Goal: Information Seeking & Learning: Learn about a topic

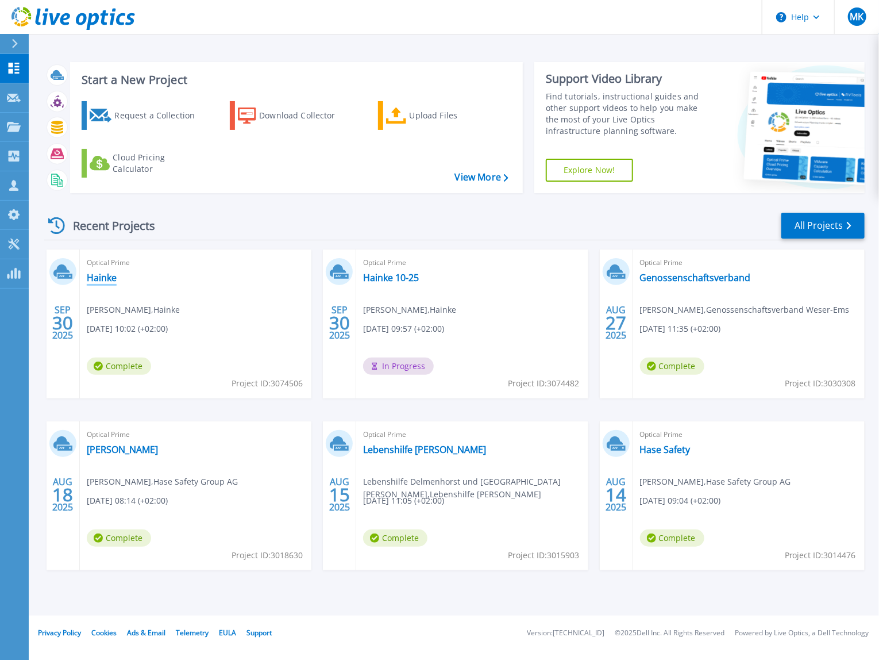
click at [103, 278] on link "Hainke" at bounding box center [102, 277] width 30 height 11
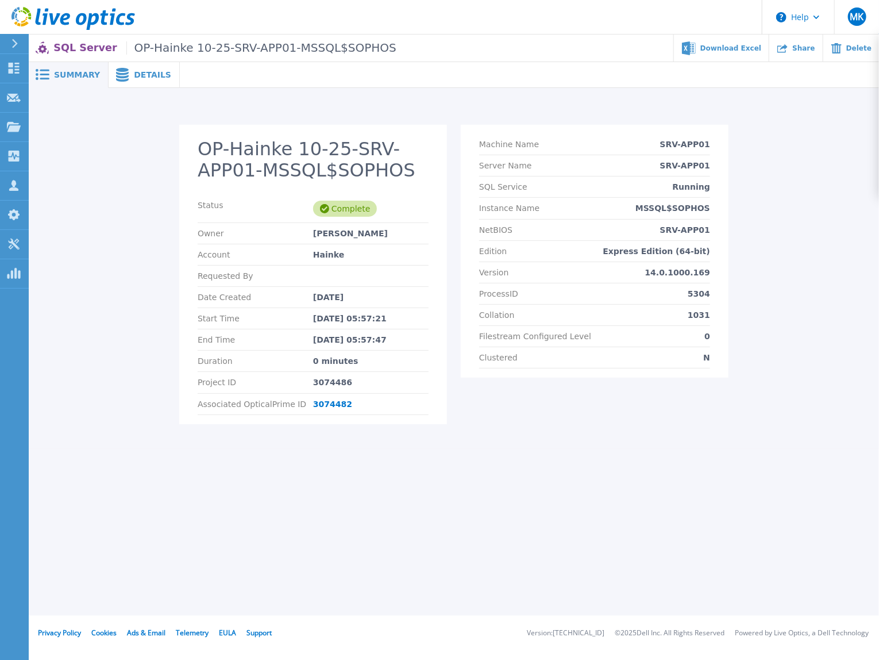
click at [181, 108] on div "OP-Hainke 10-25-SRV-APP01-MSSQL$SOPHOS Status Complete Owner Manuel Lask Accoun…" at bounding box center [454, 268] width 851 height 361
click at [163, 349] on div "OP-Hainke 10-25-SRV-APP01-MSSQL$OPTITIME Status Complete Owner Manuel Lask Acco…" at bounding box center [454, 281] width 829 height 313
click at [335, 404] on link "3074482" at bounding box center [332, 403] width 39 height 9
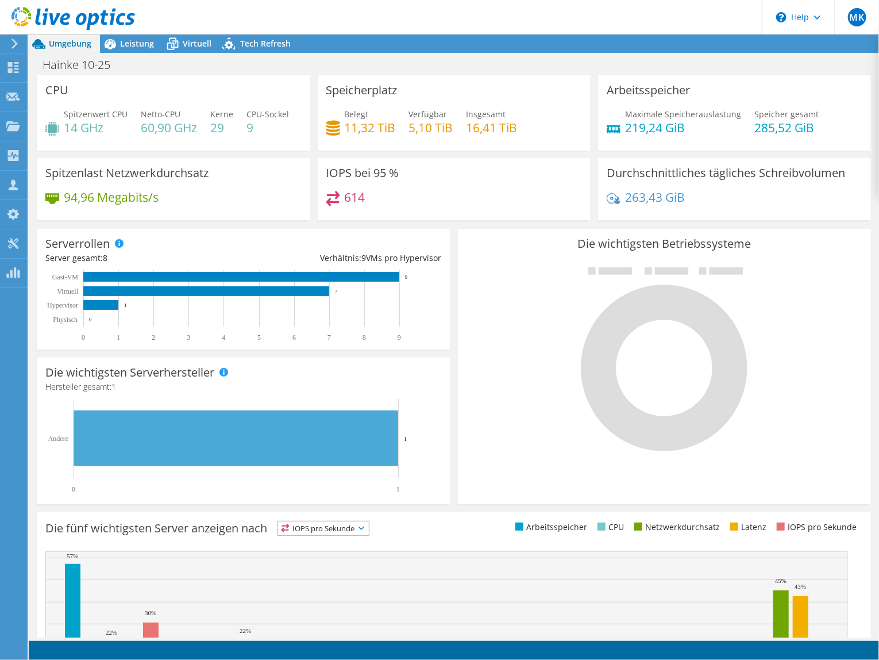
click at [133, 38] on div at bounding box center [67, 19] width 135 height 39
click at [136, 40] on span "Leistung" at bounding box center [137, 43] width 34 height 11
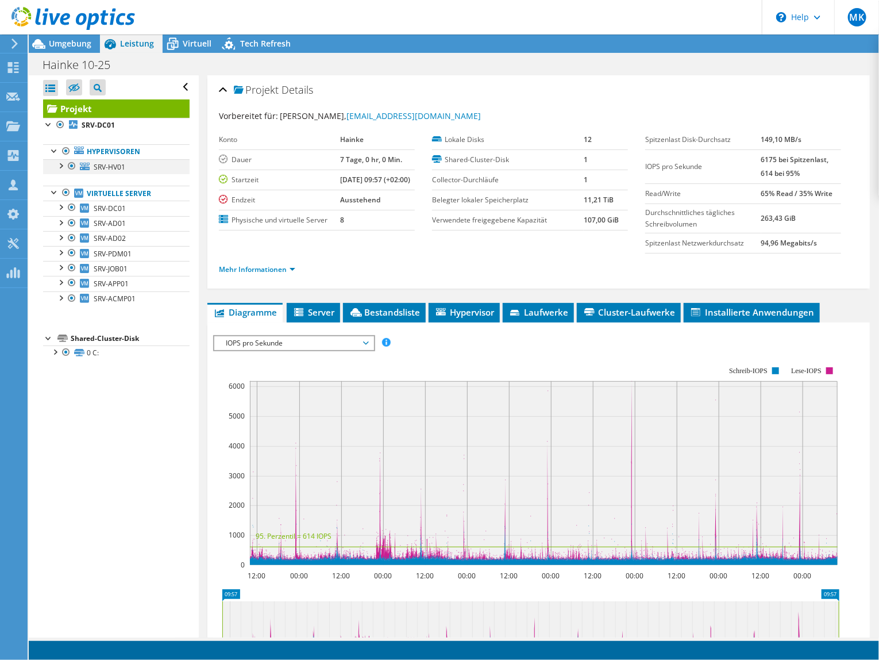
click at [60, 162] on div at bounding box center [60, 164] width 11 height 11
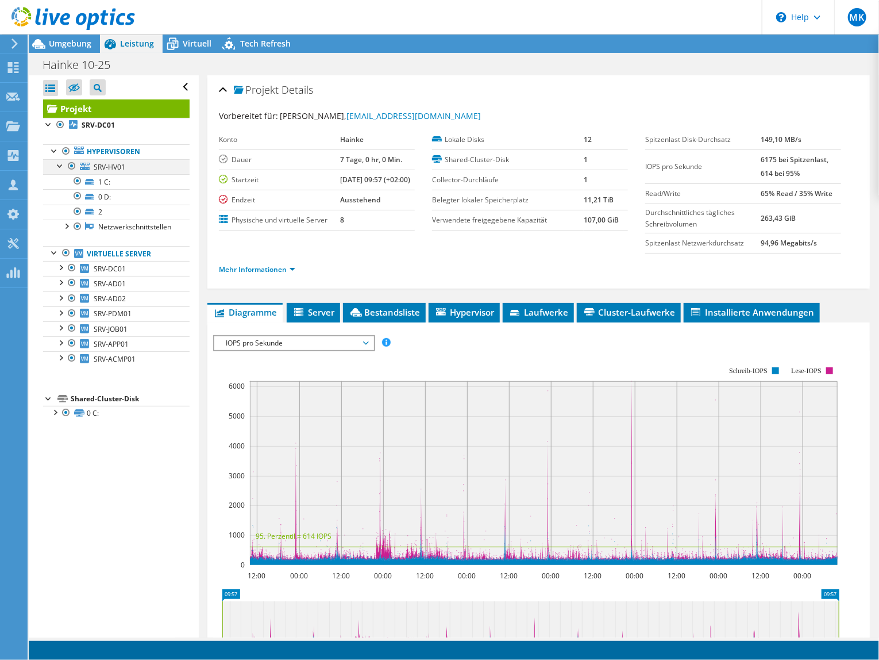
click at [60, 162] on div at bounding box center [60, 164] width 11 height 11
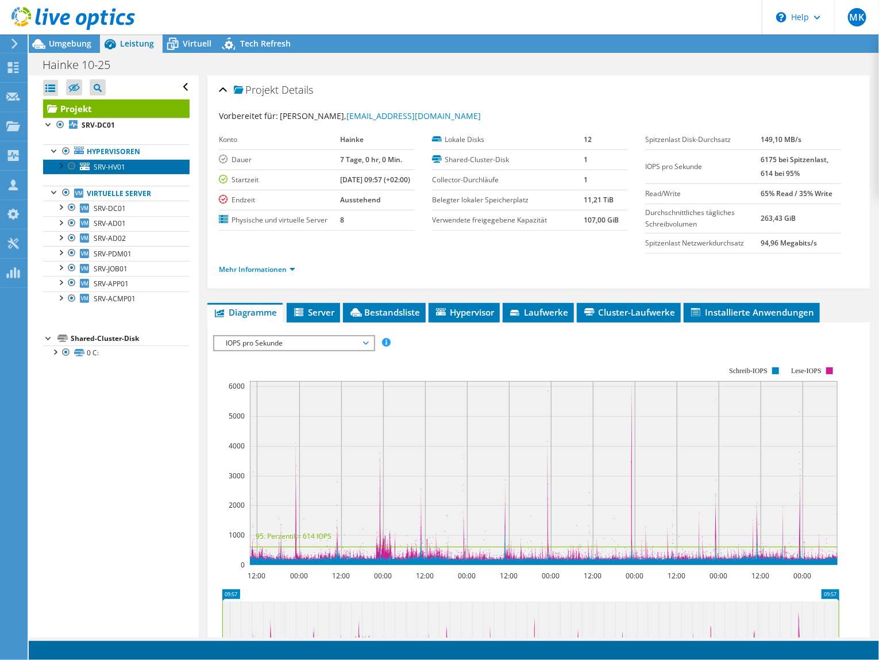
click at [116, 163] on span "SRV-HV01" at bounding box center [110, 167] width 32 height 10
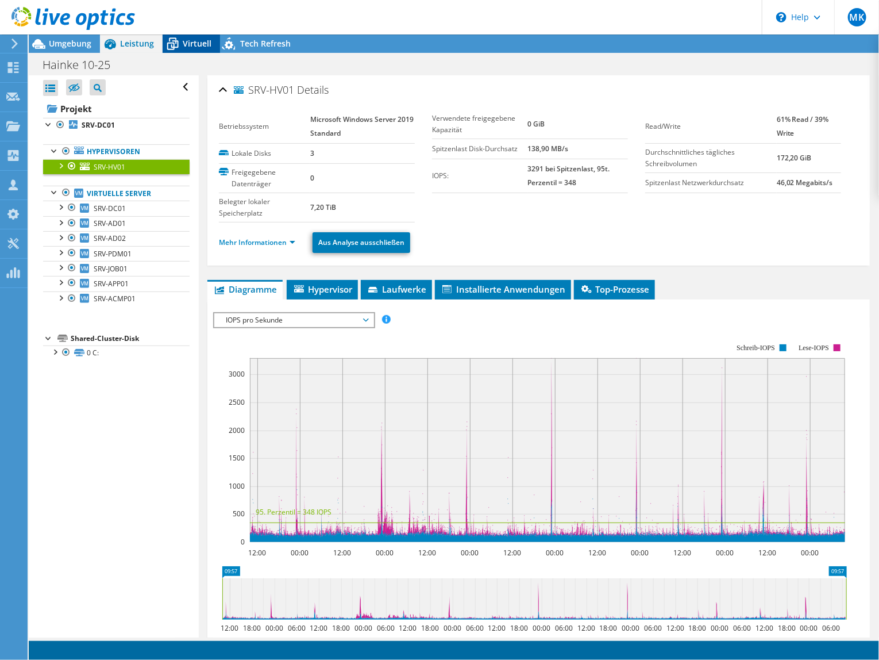
click at [193, 39] on span "Virtuell" at bounding box center [197, 43] width 29 height 11
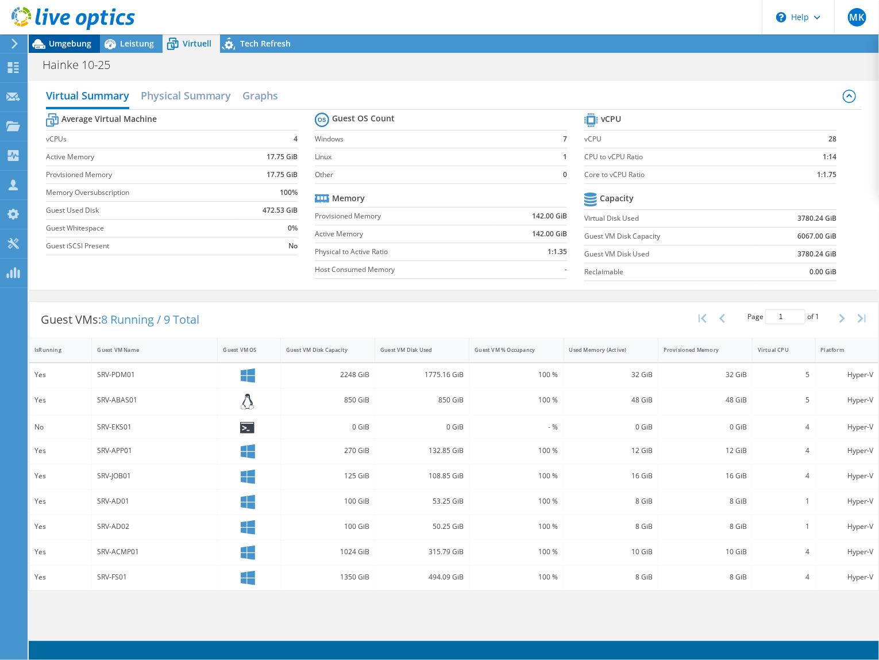
click at [66, 39] on span "Umgebung" at bounding box center [70, 43] width 43 height 11
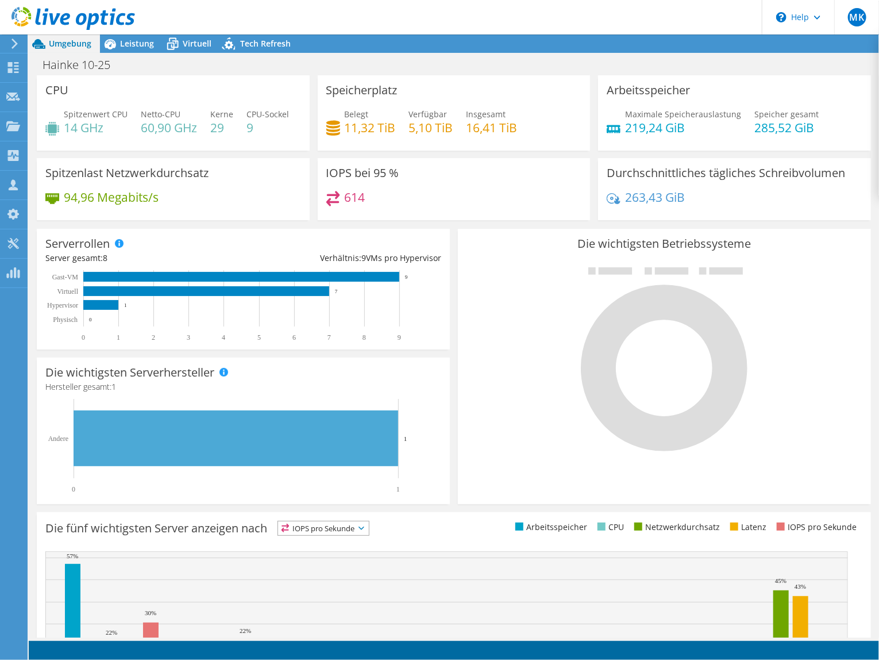
scroll to position [152, 0]
click at [128, 43] on span "Leistung" at bounding box center [137, 43] width 34 height 11
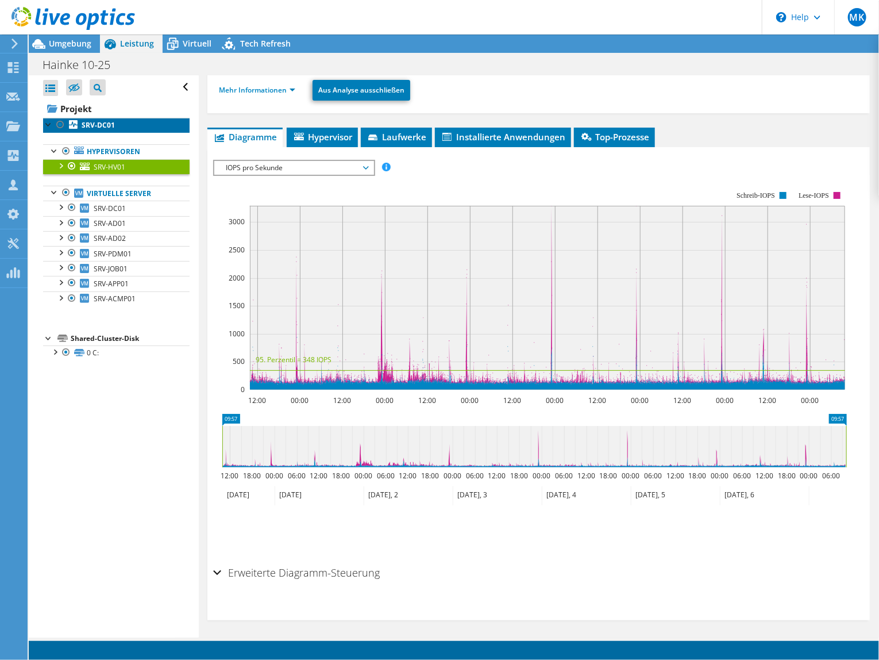
click at [103, 125] on b "SRV-DC01" at bounding box center [98, 125] width 33 height 10
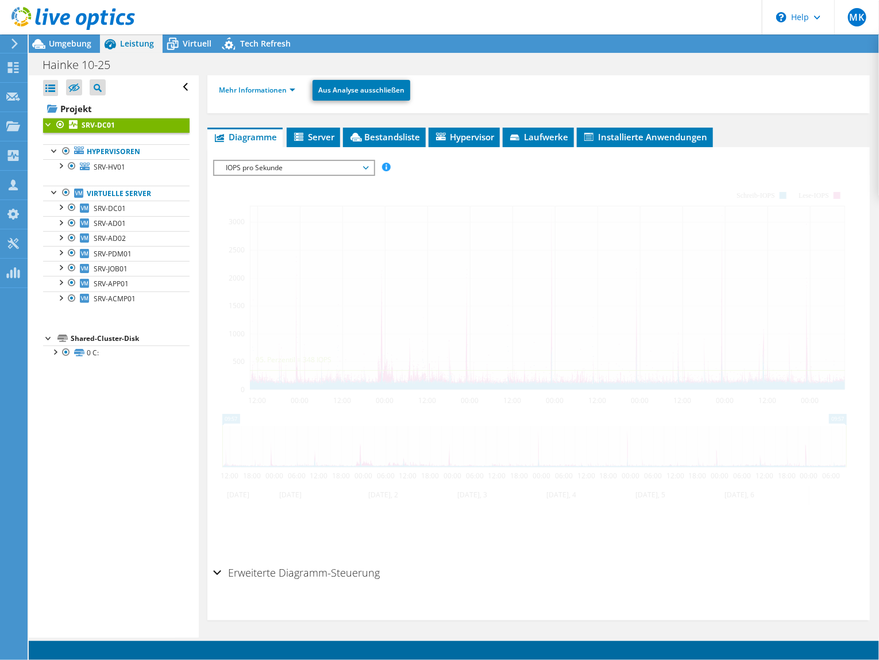
scroll to position [143, 0]
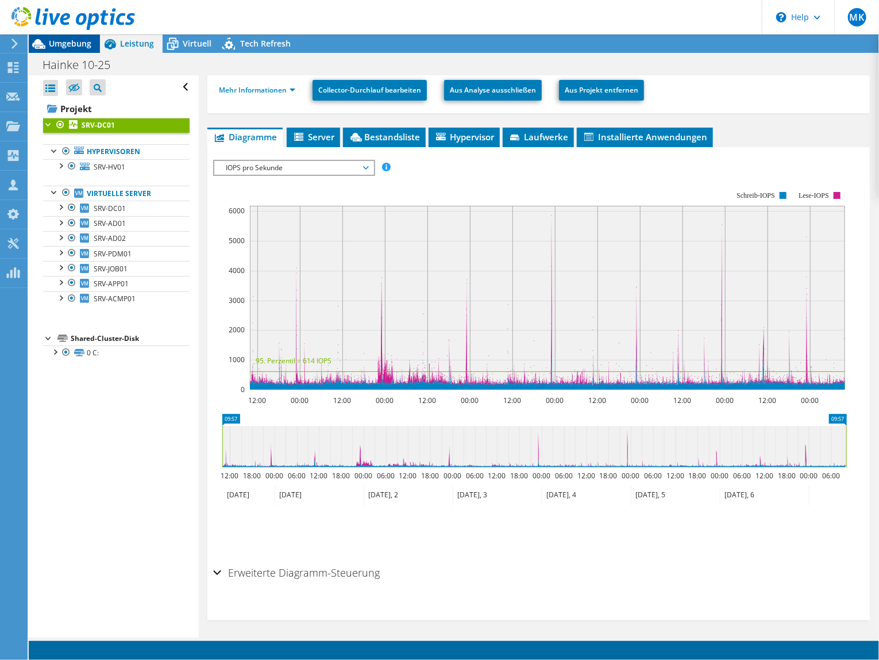
click at [64, 44] on span "Umgebung" at bounding box center [70, 43] width 43 height 11
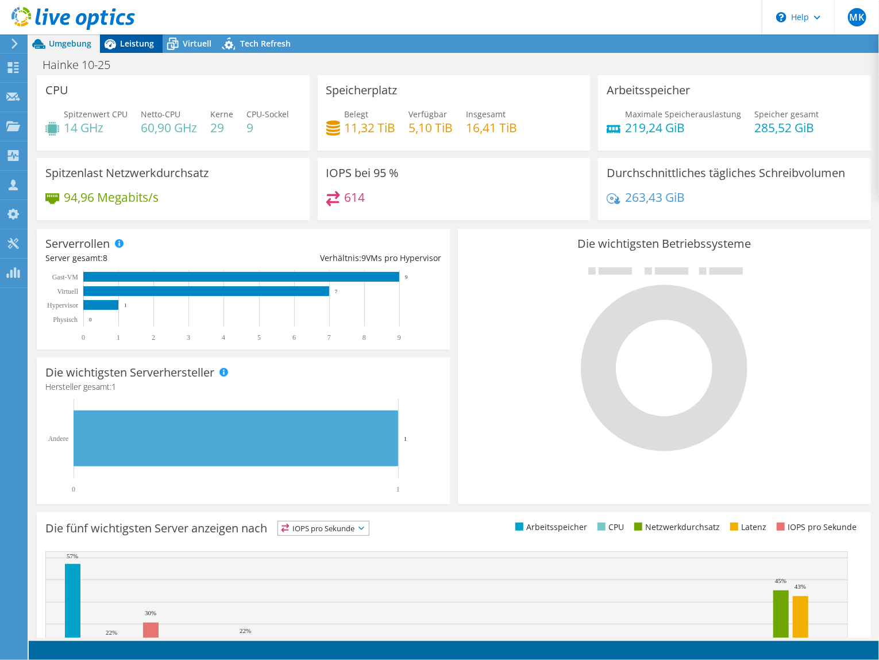
click at [134, 46] on span "Leistung" at bounding box center [137, 43] width 34 height 11
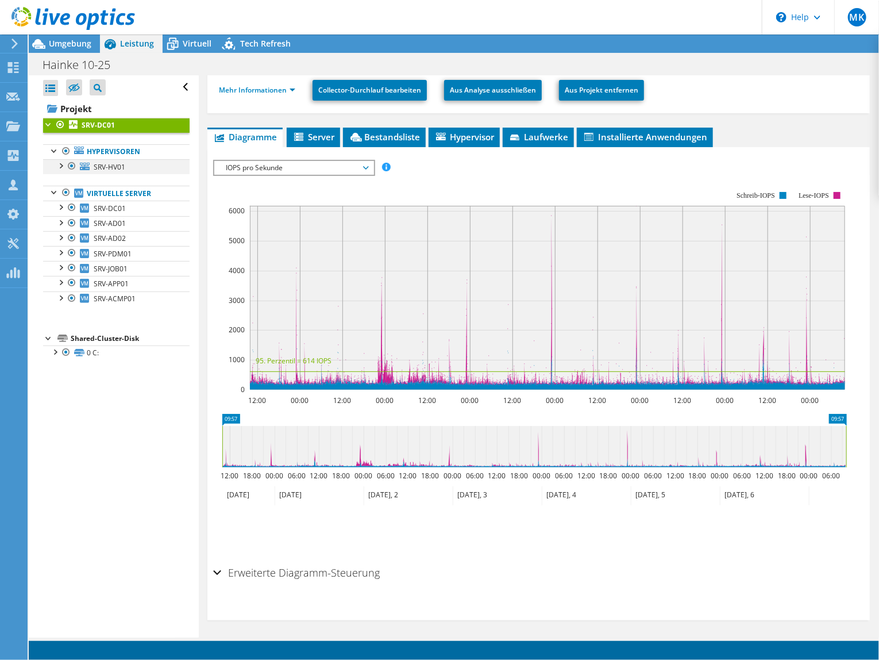
click at [62, 162] on div at bounding box center [60, 164] width 11 height 11
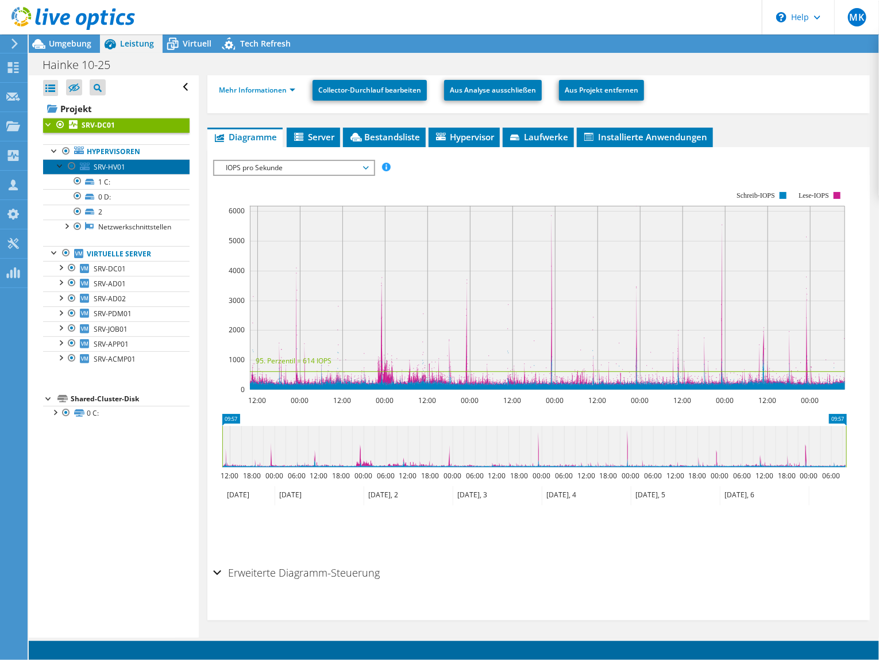
click at [110, 163] on span "SRV-HV01" at bounding box center [110, 167] width 32 height 10
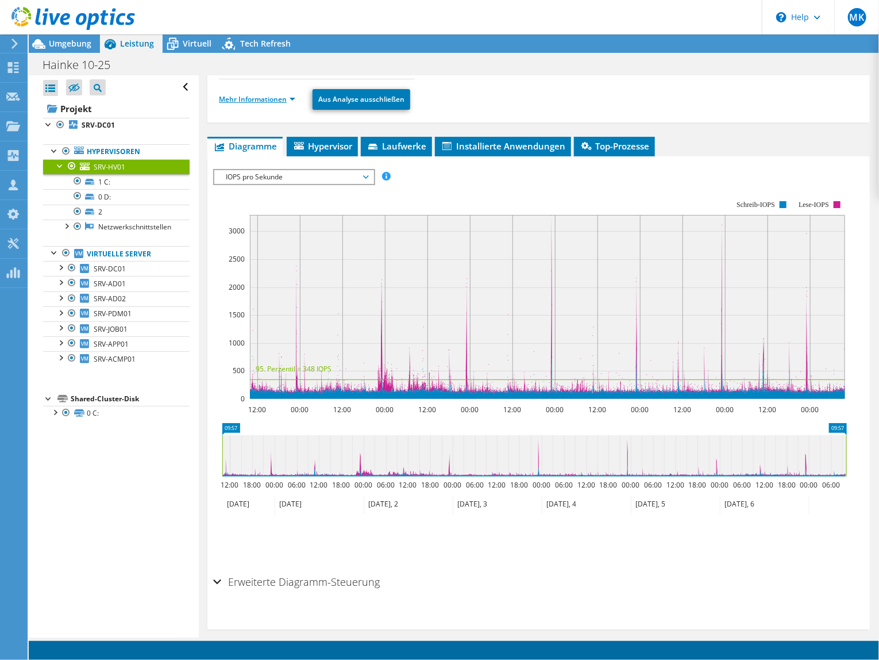
scroll to position [152, 0]
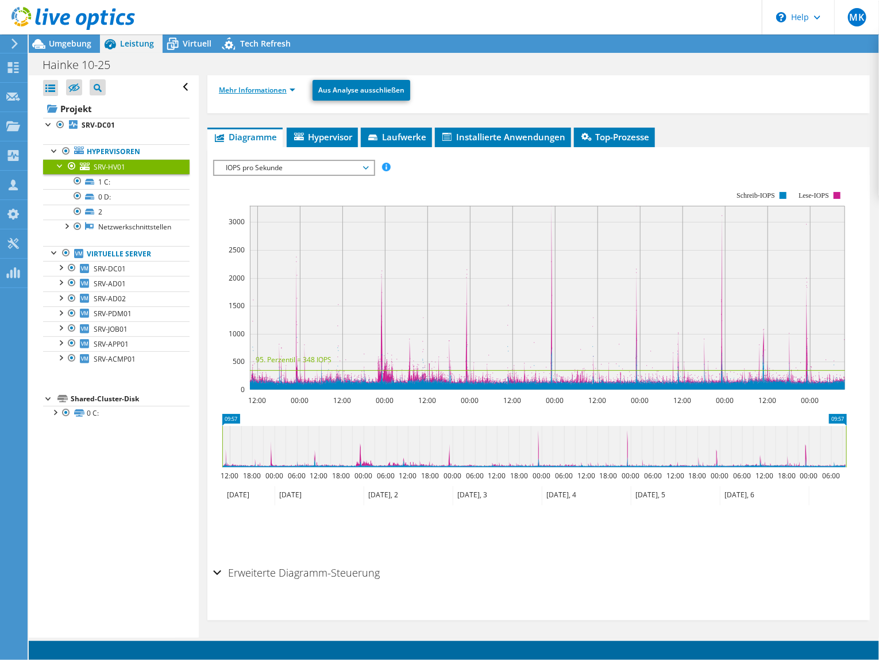
click at [280, 85] on link "Mehr Informationen" at bounding box center [257, 90] width 76 height 10
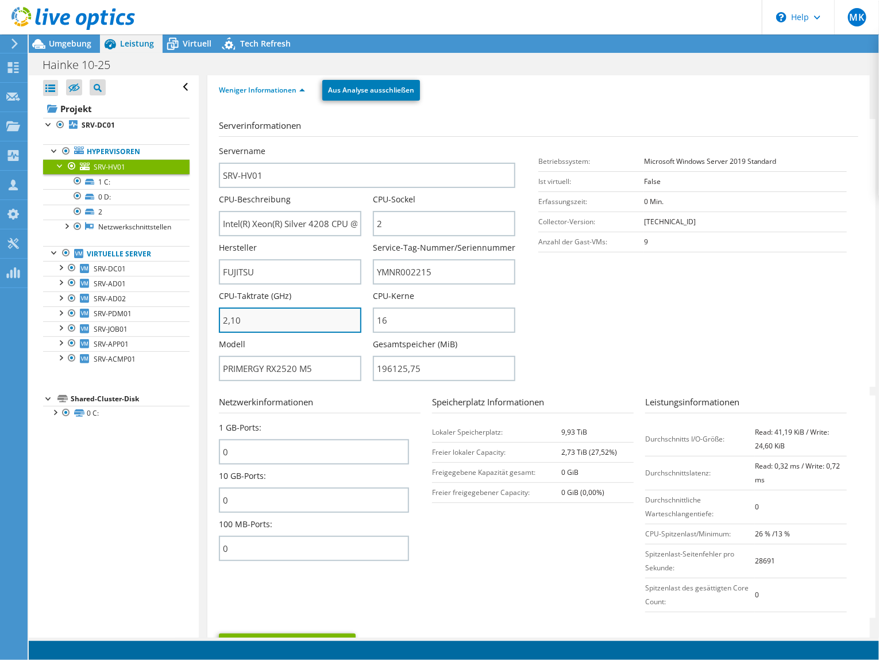
drag, startPoint x: 262, startPoint y: 322, endPoint x: 221, endPoint y: 322, distance: 41.4
click at [221, 322] on input "2,10" at bounding box center [290, 319] width 143 height 25
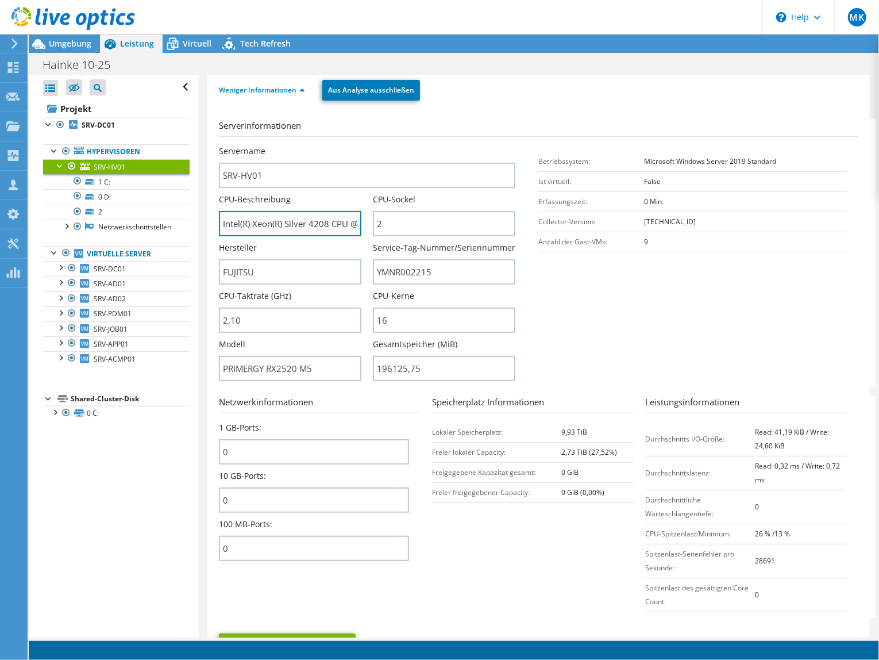
type input "210"
click at [305, 226] on input "Intel(R) Xeon(R) Silver 4208 CPU @ 2.10GHz" at bounding box center [290, 223] width 143 height 25
click at [69, 42] on span "Umgebung" at bounding box center [70, 43] width 43 height 11
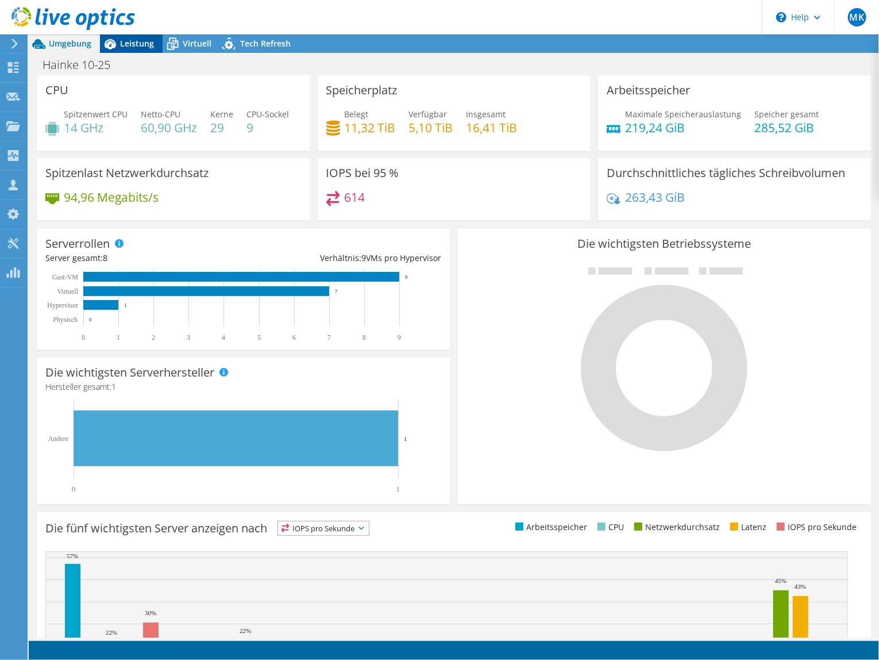
click at [132, 40] on span "Leistung" at bounding box center [137, 43] width 34 height 11
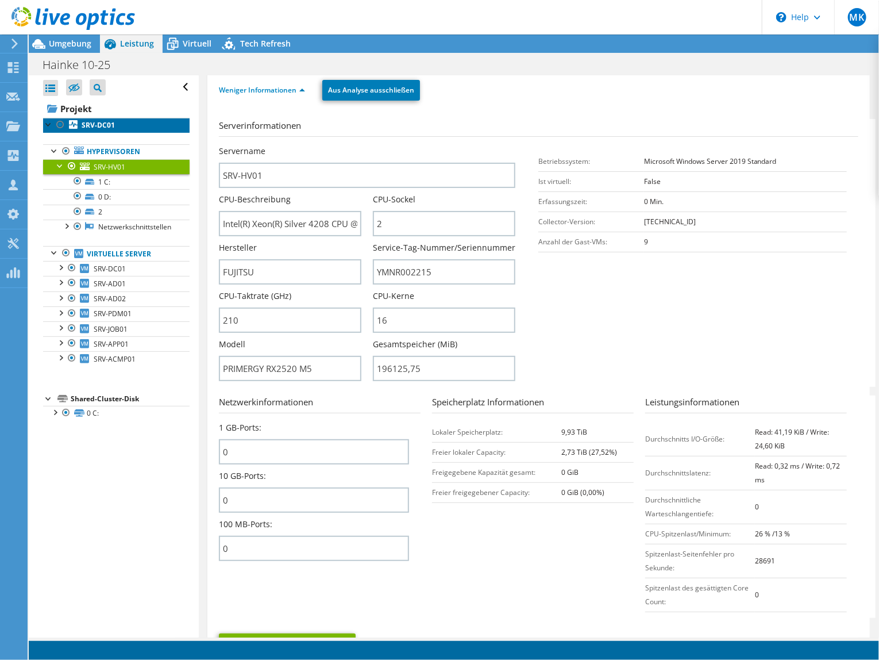
click at [114, 125] on link "SRV-DC01" at bounding box center [116, 125] width 147 height 15
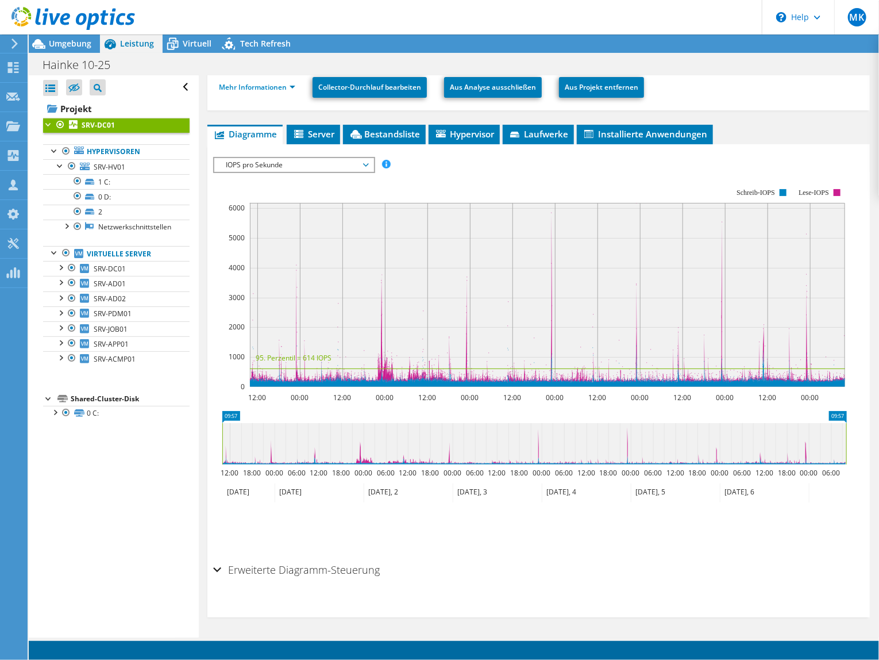
scroll to position [143, 0]
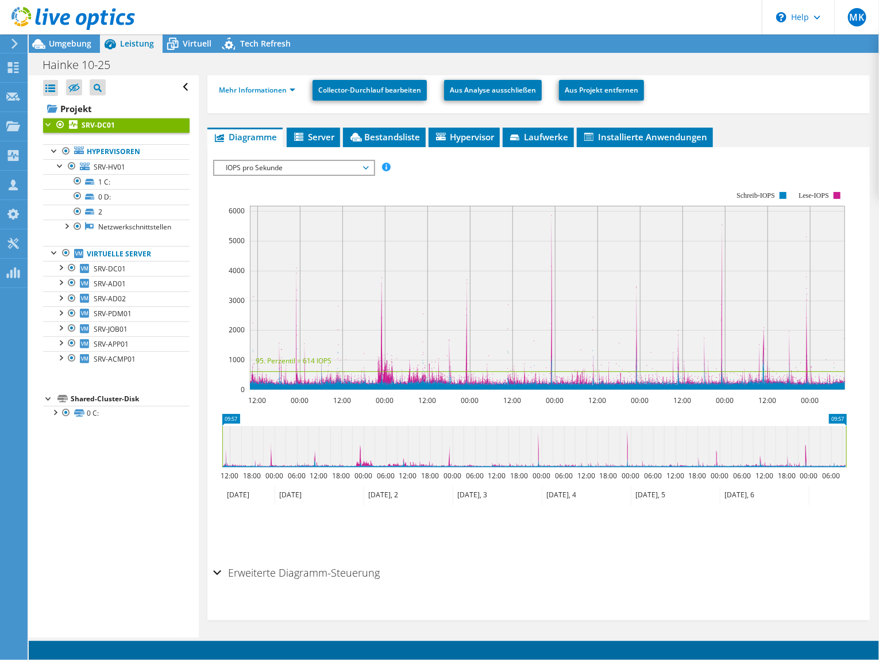
click at [278, 166] on span "IOPS pro Sekunde" at bounding box center [294, 168] width 148 height 14
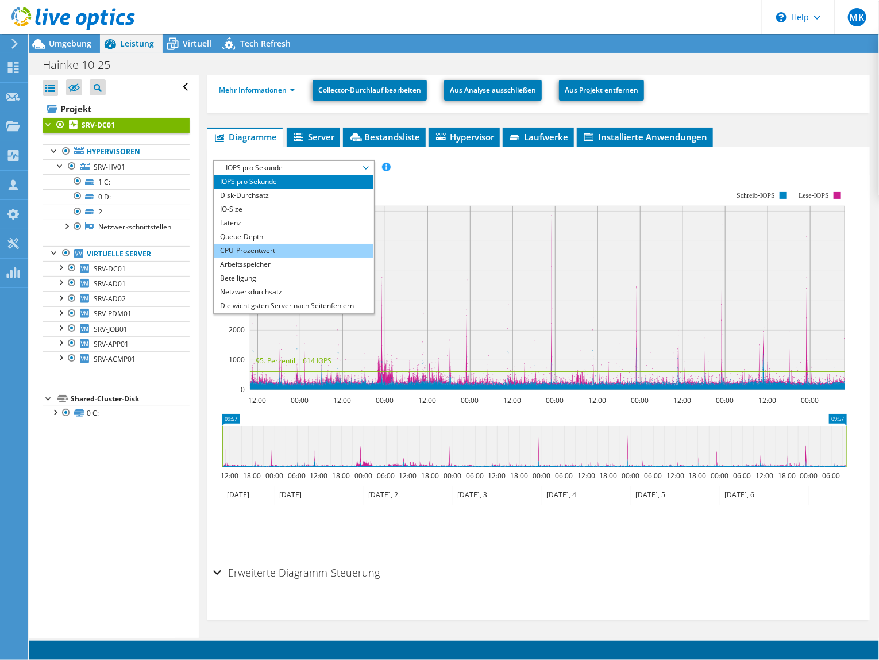
click at [285, 247] on li "CPU-Prozentwert" at bounding box center [293, 251] width 159 height 14
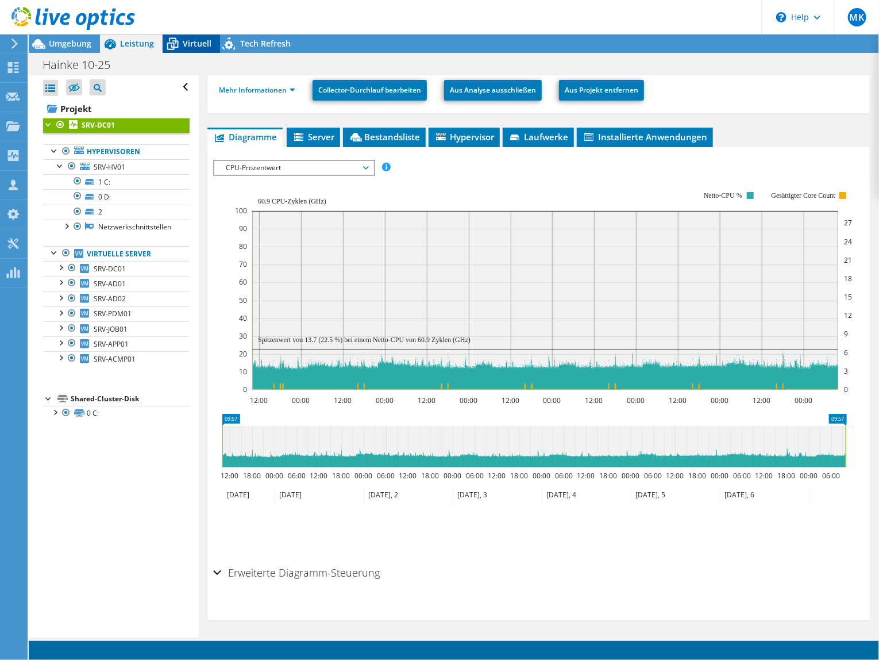
click at [186, 46] on span "Virtuell" at bounding box center [197, 43] width 29 height 11
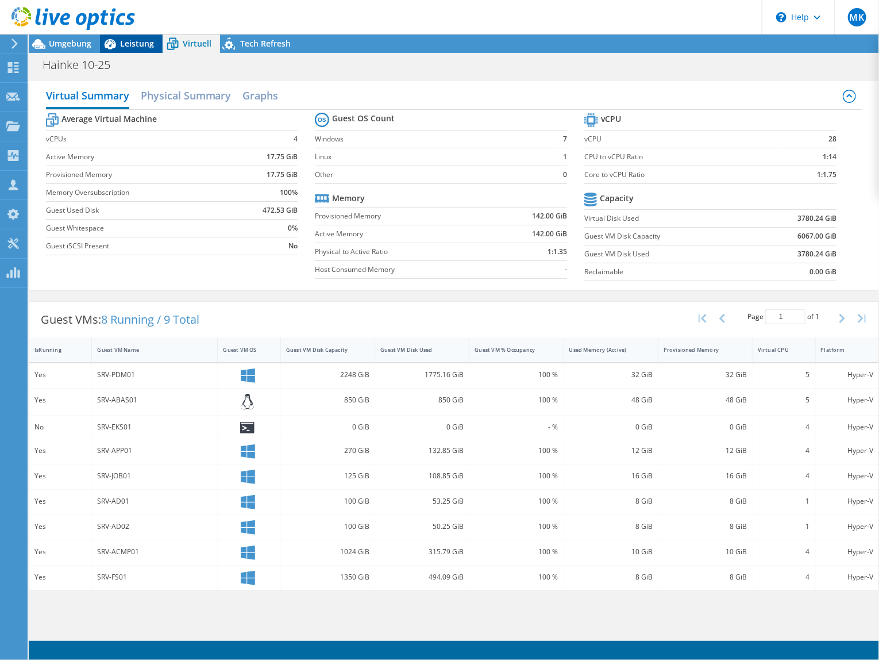
click at [109, 41] on icon at bounding box center [110, 44] width 11 height 10
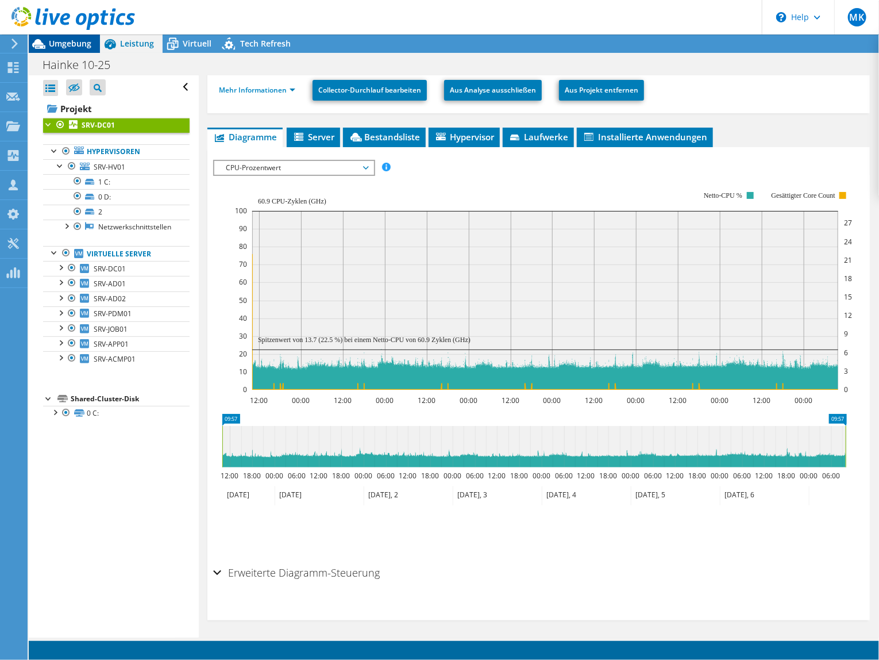
click at [76, 41] on span "Umgebung" at bounding box center [70, 43] width 43 height 11
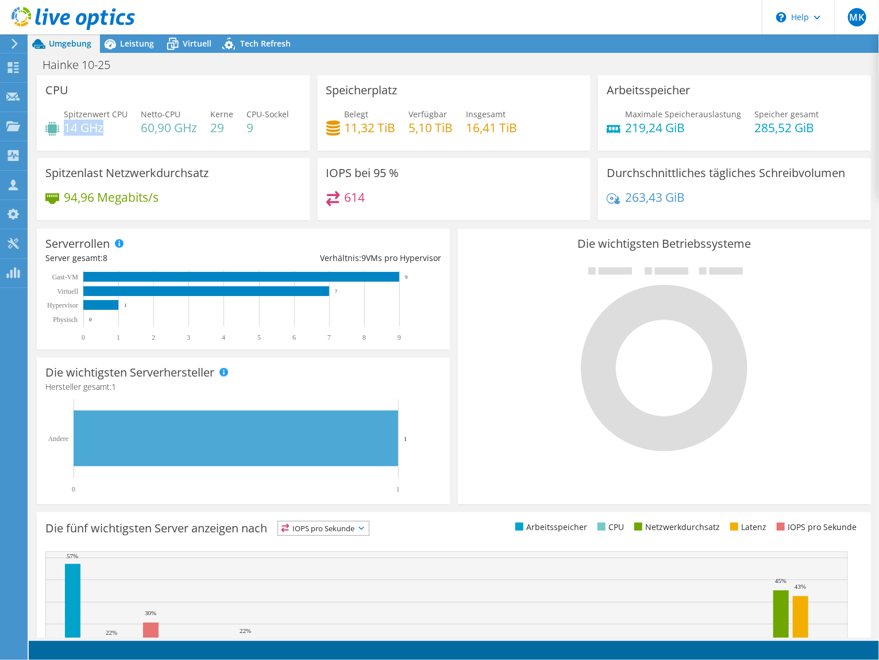
drag, startPoint x: 66, startPoint y: 127, endPoint x: 108, endPoint y: 127, distance: 42.5
click at [108, 127] on h4 "14 GHz" at bounding box center [96, 127] width 64 height 13
drag, startPoint x: 108, startPoint y: 127, endPoint x: 81, endPoint y: 128, distance: 27.0
click at [81, 128] on h4 "14 GHz" at bounding box center [96, 127] width 64 height 13
click at [139, 43] on span "Leistung" at bounding box center [137, 43] width 34 height 11
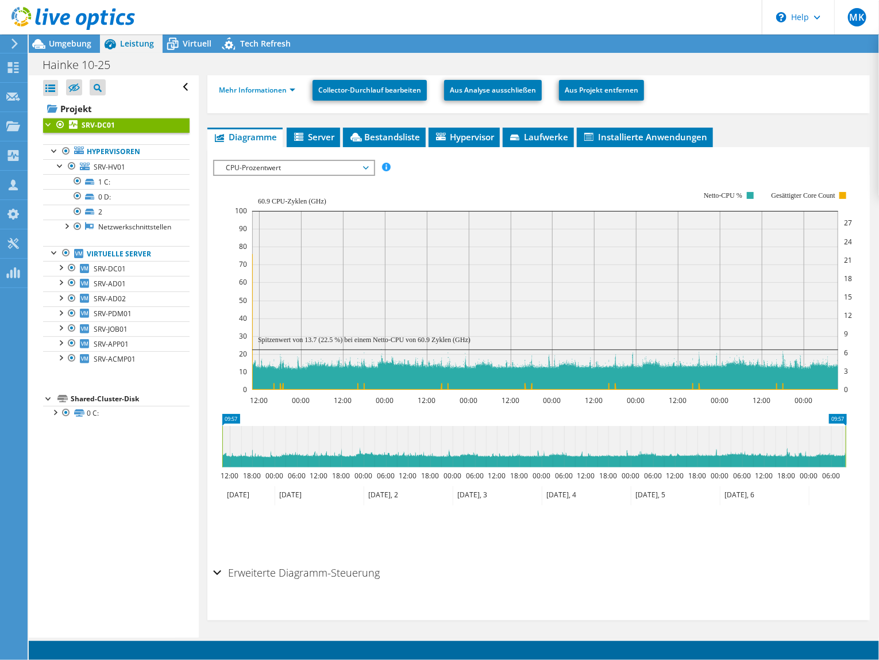
click at [270, 164] on span "CPU-Prozentwert" at bounding box center [294, 168] width 148 height 14
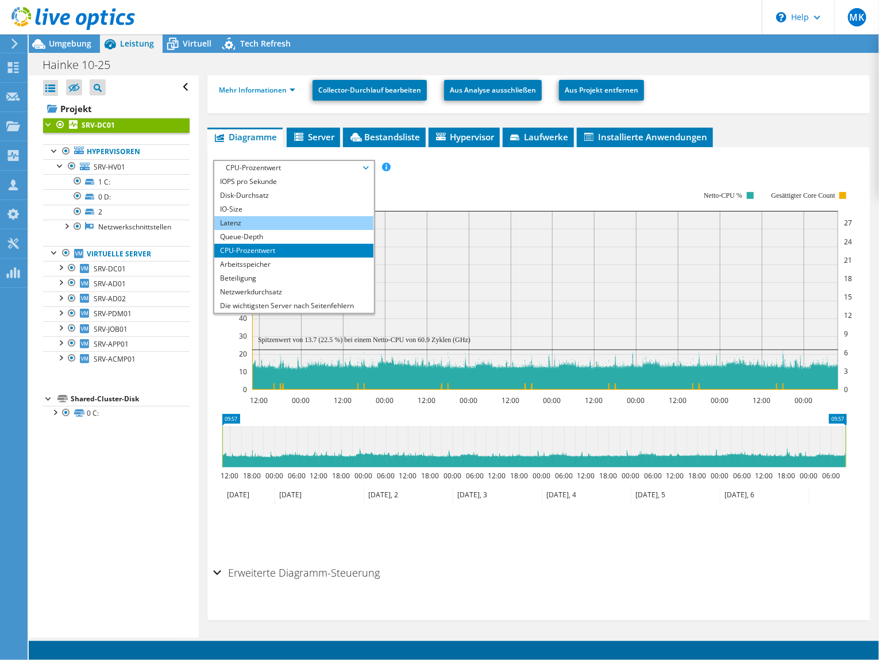
click at [274, 221] on li "Latenz" at bounding box center [293, 223] width 159 height 14
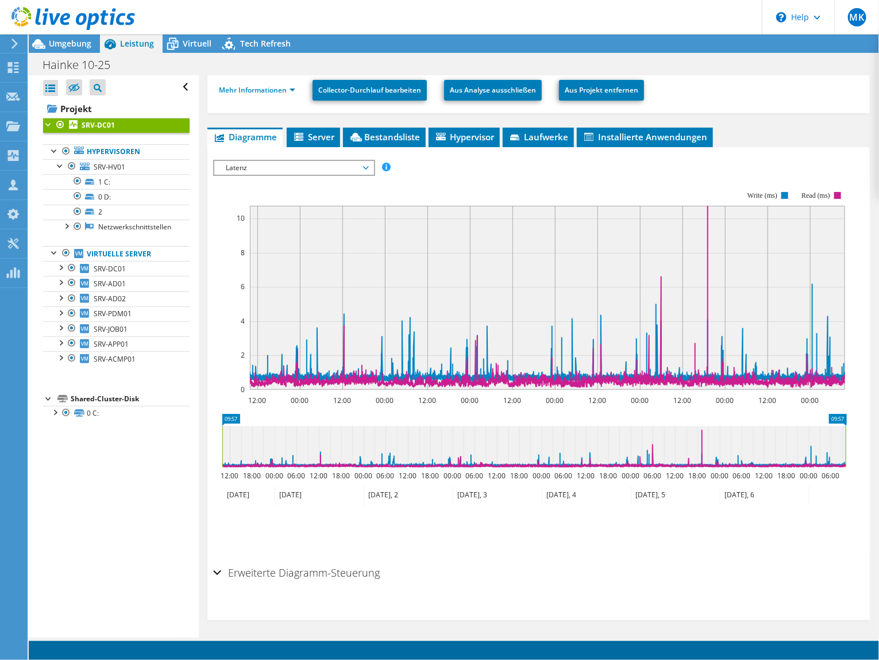
click at [280, 175] on rect at bounding box center [530, 290] width 634 height 230
click at [280, 167] on span "Latenz" at bounding box center [294, 168] width 148 height 14
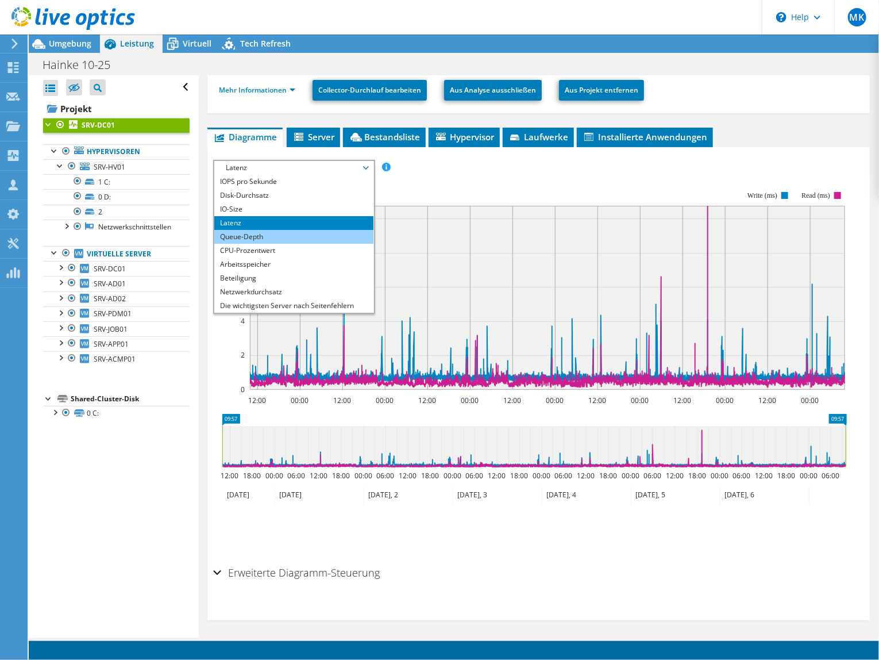
click at [270, 237] on li "Queue-Depth" at bounding box center [293, 237] width 159 height 14
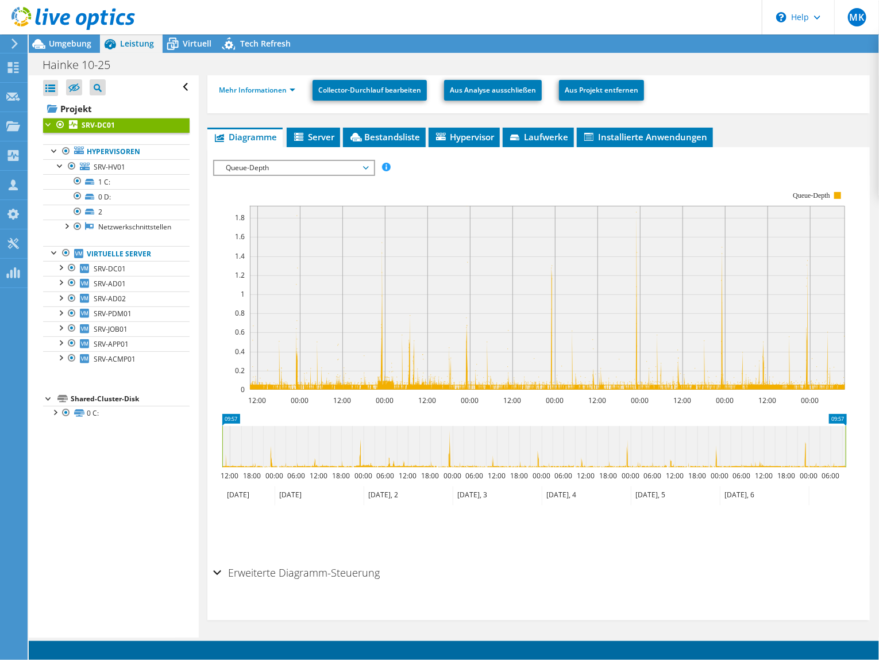
click at [268, 162] on span "Queue-Depth" at bounding box center [294, 168] width 148 height 14
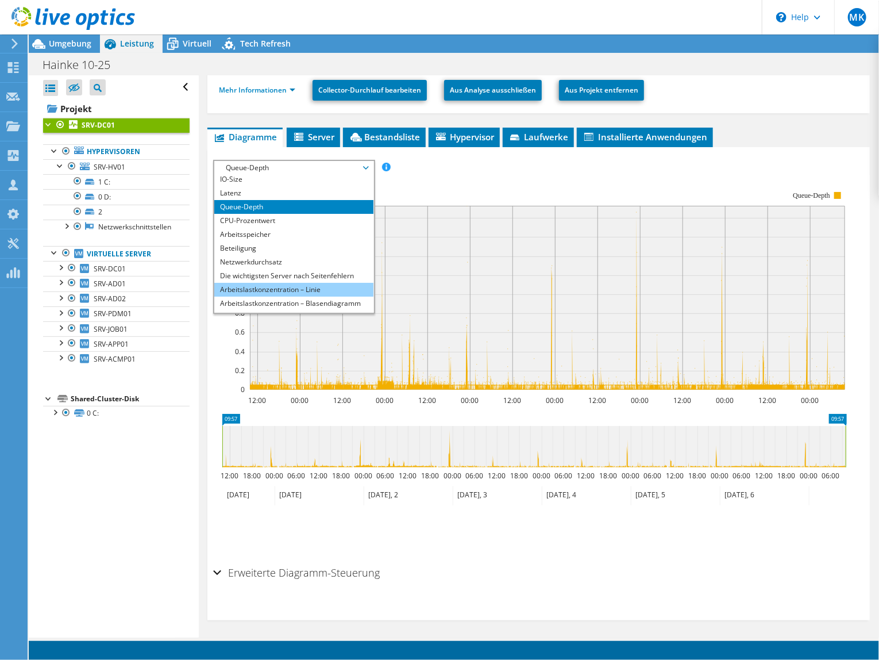
scroll to position [41, 0]
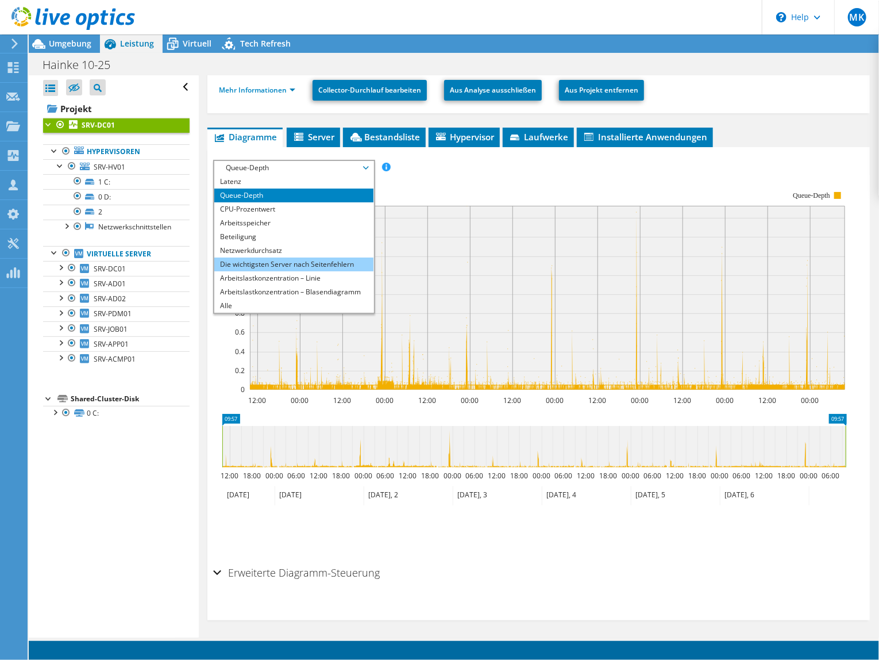
click at [303, 263] on li "Die wichtigsten Server nach Seitenfehlern" at bounding box center [293, 264] width 159 height 14
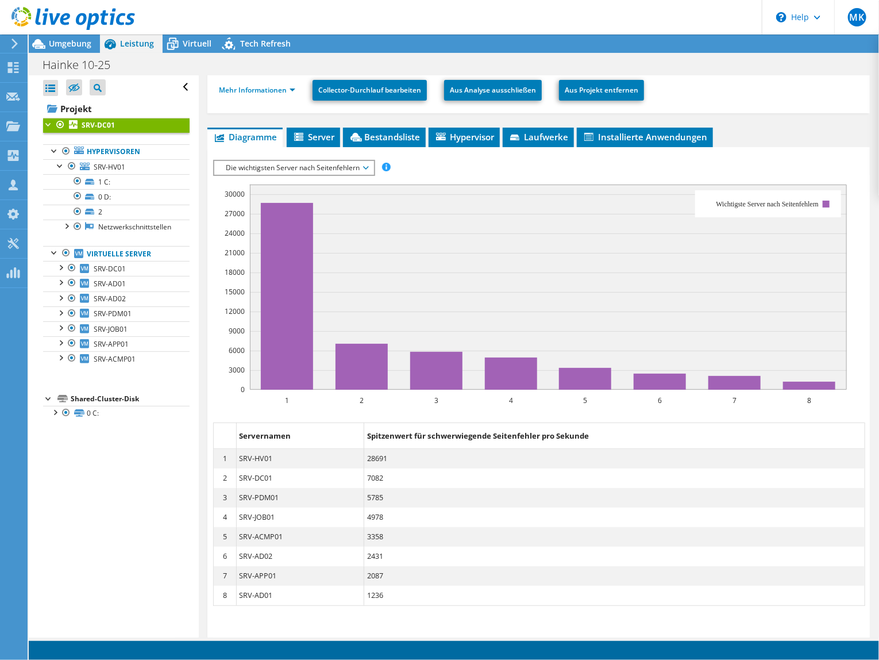
click at [275, 166] on span "Die wichtigsten Server nach Seitenfehlern" at bounding box center [294, 168] width 148 height 14
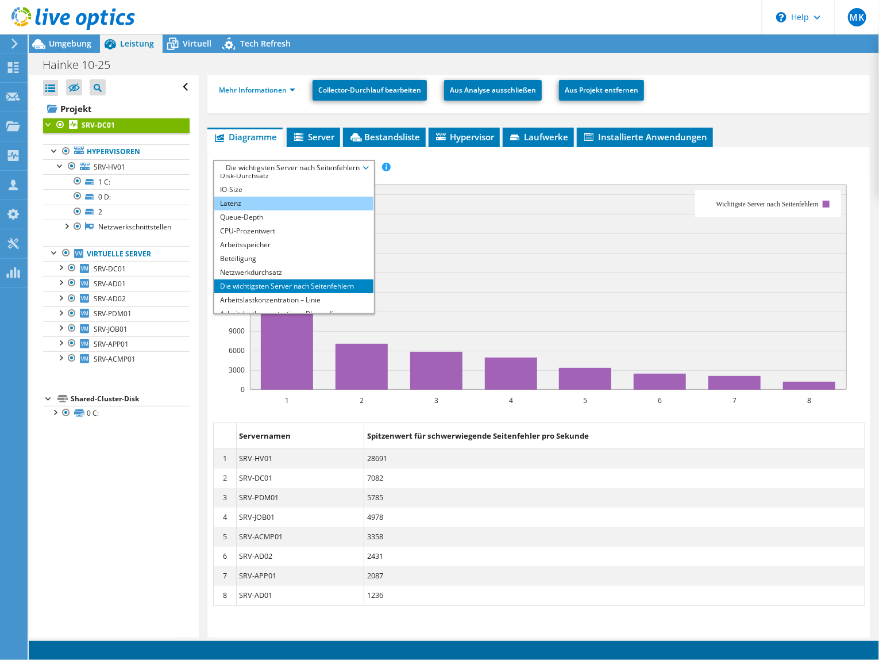
scroll to position [0, 0]
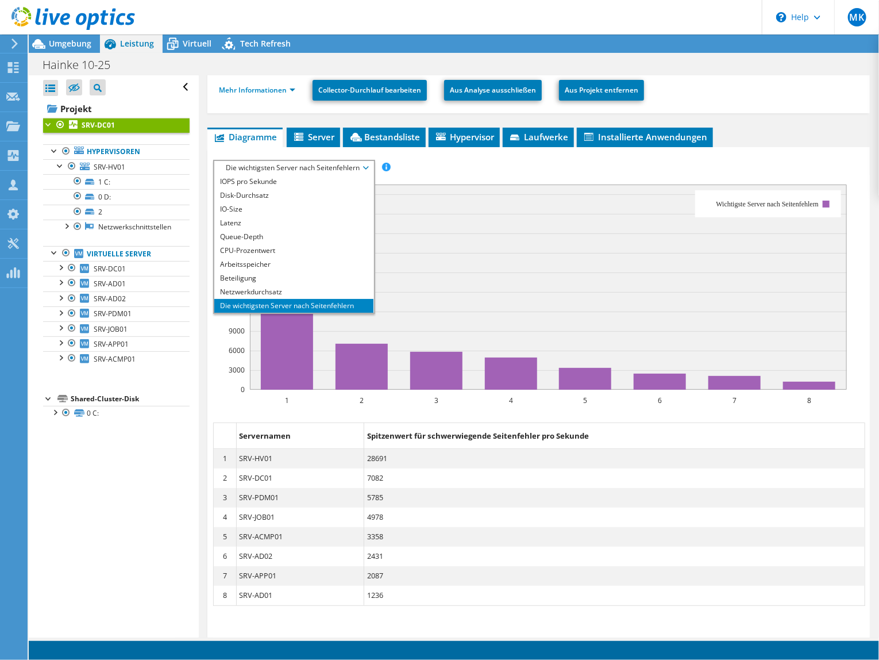
click at [524, 182] on rect at bounding box center [530, 290] width 634 height 230
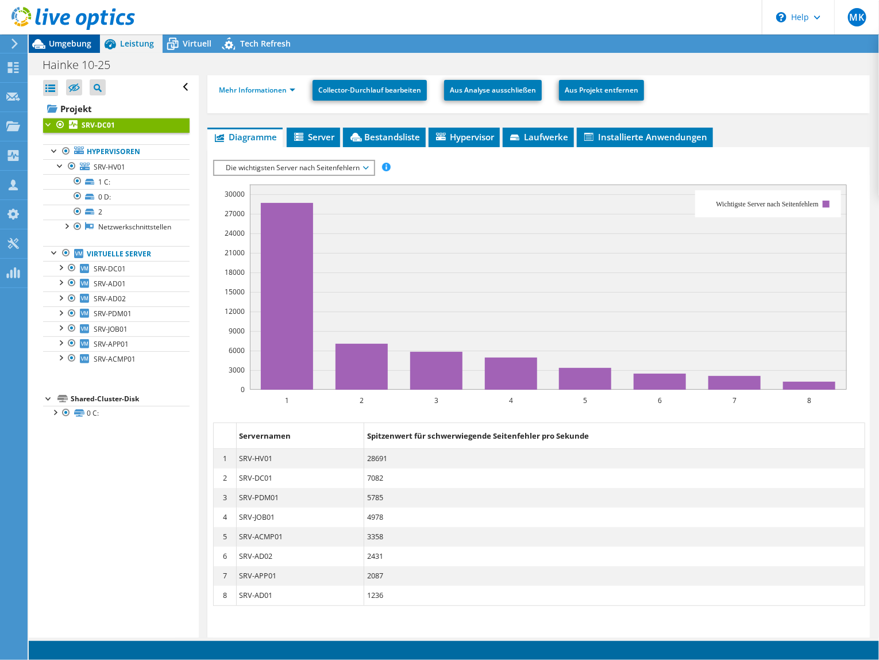
click at [62, 47] on span "Umgebung" at bounding box center [70, 43] width 43 height 11
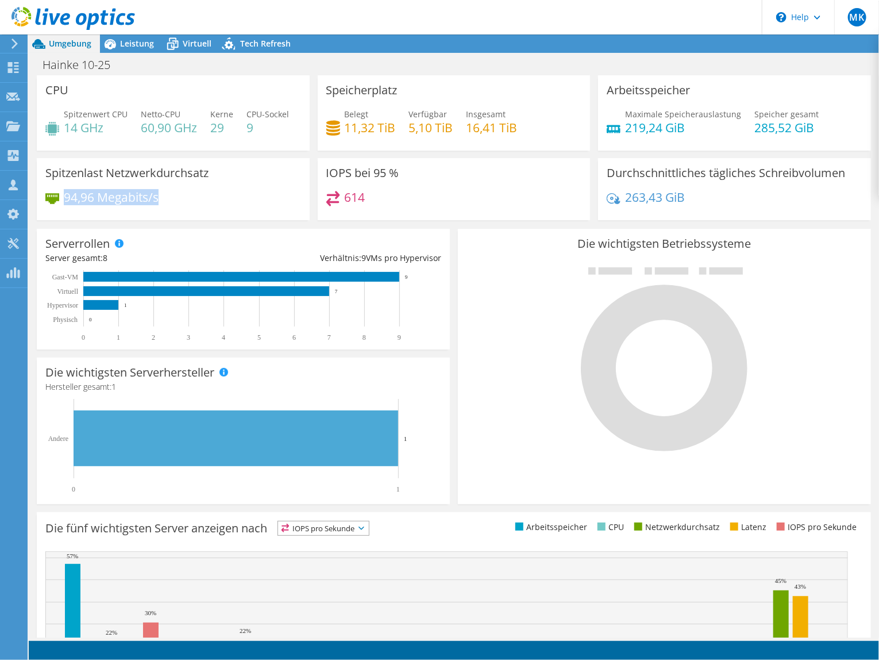
drag, startPoint x: 66, startPoint y: 228, endPoint x: 162, endPoint y: 227, distance: 95.4
click at [162, 215] on div "94,96 Megabits/s" at bounding box center [173, 203] width 256 height 24
click at [92, 203] on h4 "94,96 Megabits/s" at bounding box center [111, 197] width 95 height 13
drag, startPoint x: 64, startPoint y: 227, endPoint x: 162, endPoint y: 225, distance: 97.1
click at [162, 215] on div "94,96 Megabits/s" at bounding box center [173, 203] width 256 height 24
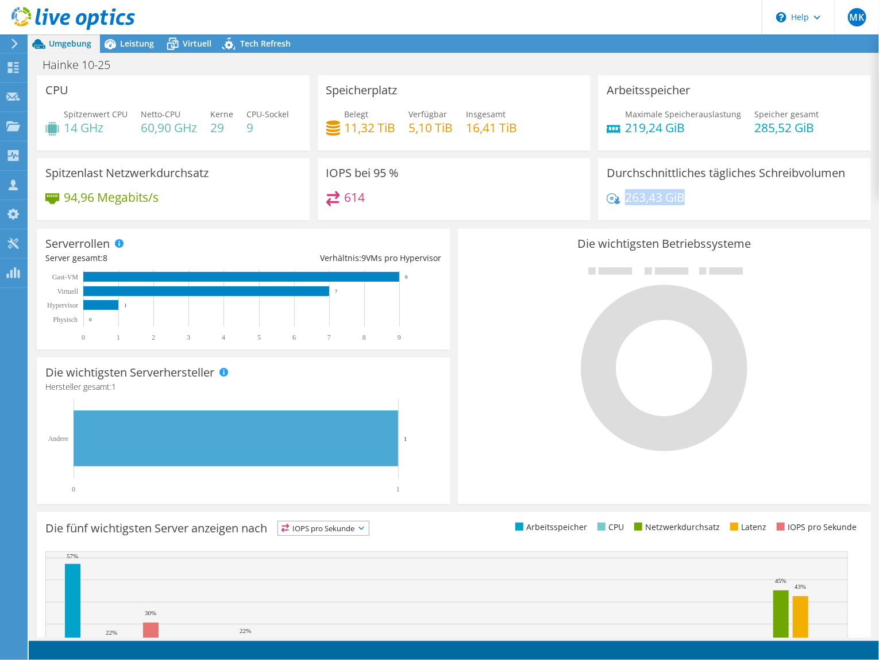
drag, startPoint x: 679, startPoint y: 226, endPoint x: 623, endPoint y: 229, distance: 55.8
click at [623, 215] on div "263,43 GiB" at bounding box center [735, 203] width 256 height 24
click at [635, 203] on h4 "263,43 GiB" at bounding box center [655, 197] width 60 height 13
drag, startPoint x: 618, startPoint y: 227, endPoint x: 686, endPoint y: 226, distance: 67.3
click at [686, 215] on div "263,43 GiB" at bounding box center [735, 203] width 256 height 24
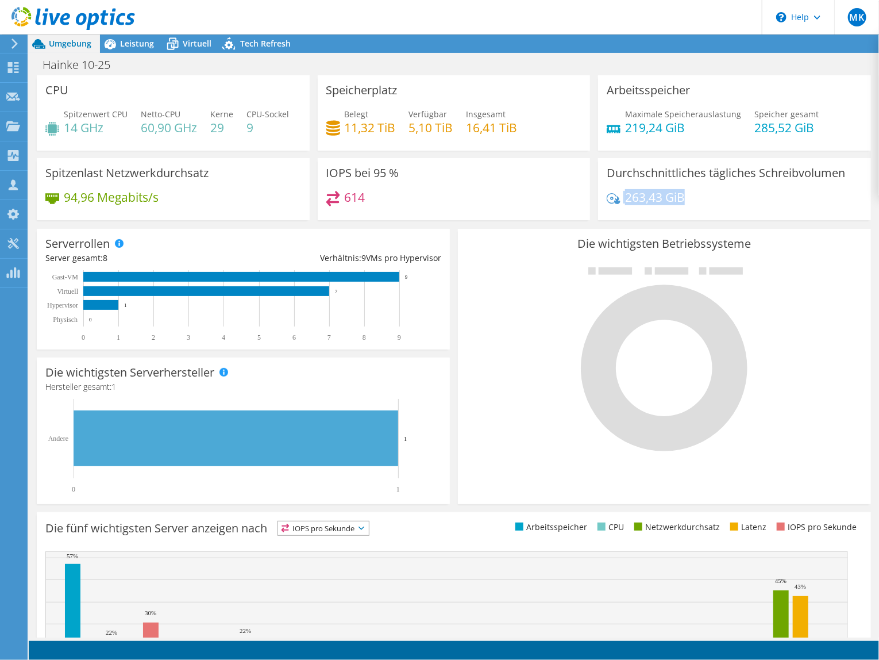
drag, startPoint x: 686, startPoint y: 226, endPoint x: 654, endPoint y: 232, distance: 32.1
click at [654, 203] on h4 "263,43 GiB" at bounding box center [655, 197] width 60 height 13
click at [651, 203] on h4 "263,43 GiB" at bounding box center [655, 197] width 60 height 13
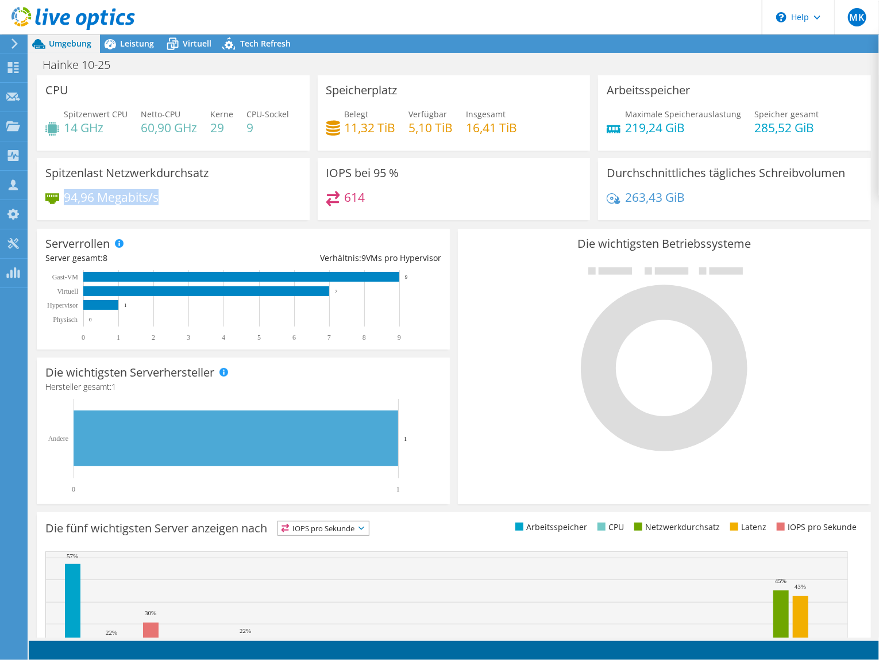
drag, startPoint x: 63, startPoint y: 229, endPoint x: 162, endPoint y: 231, distance: 99.4
click at [162, 215] on div "94,96 Megabits/s" at bounding box center [173, 203] width 256 height 24
click at [124, 203] on h4 "94,96 Megabits/s" at bounding box center [111, 197] width 95 height 13
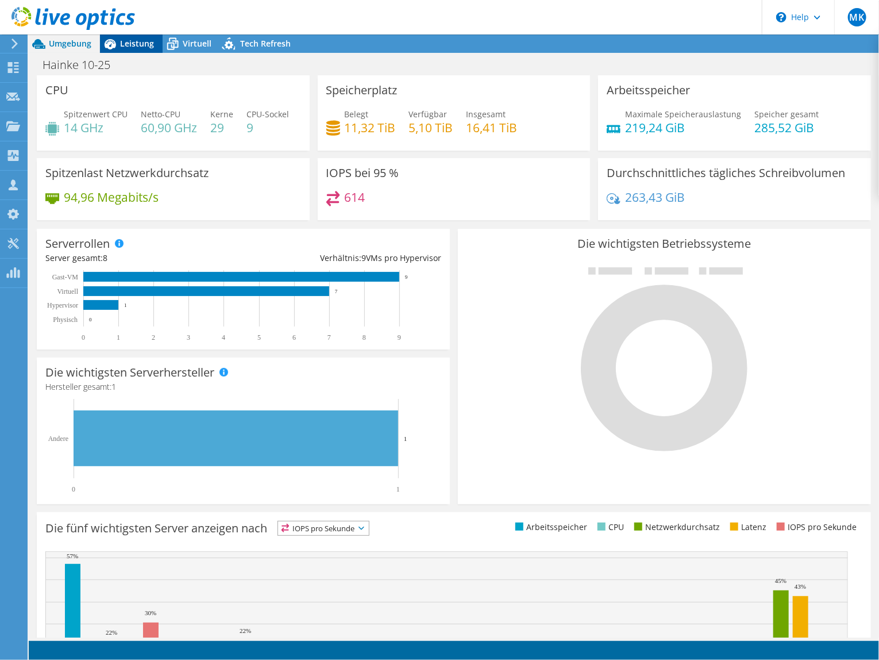
drag, startPoint x: 124, startPoint y: 231, endPoint x: 138, endPoint y: 39, distance: 193.1
click at [138, 39] on span "Leistung" at bounding box center [137, 43] width 34 height 11
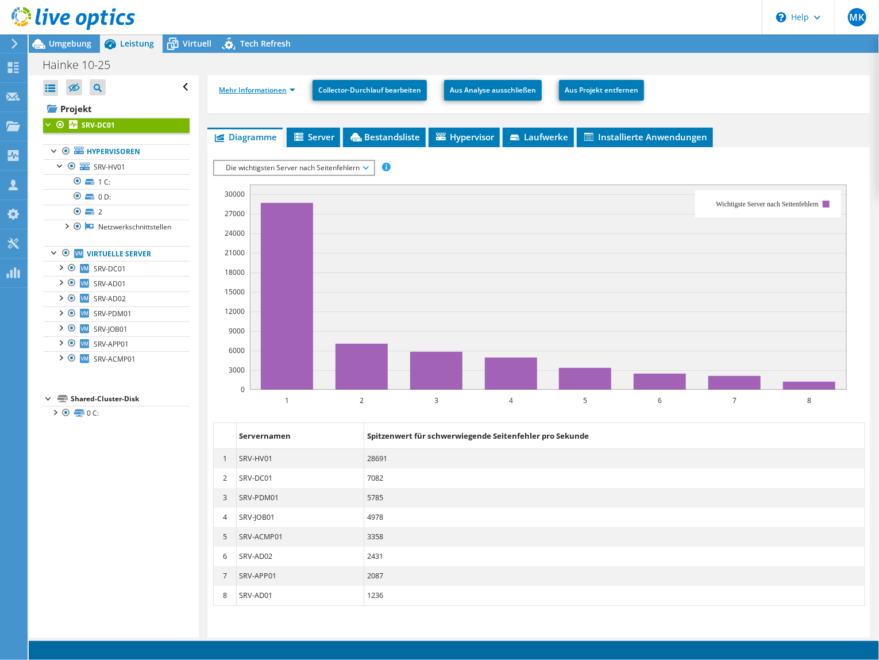
click at [266, 89] on link "Mehr Informationen" at bounding box center [257, 90] width 76 height 10
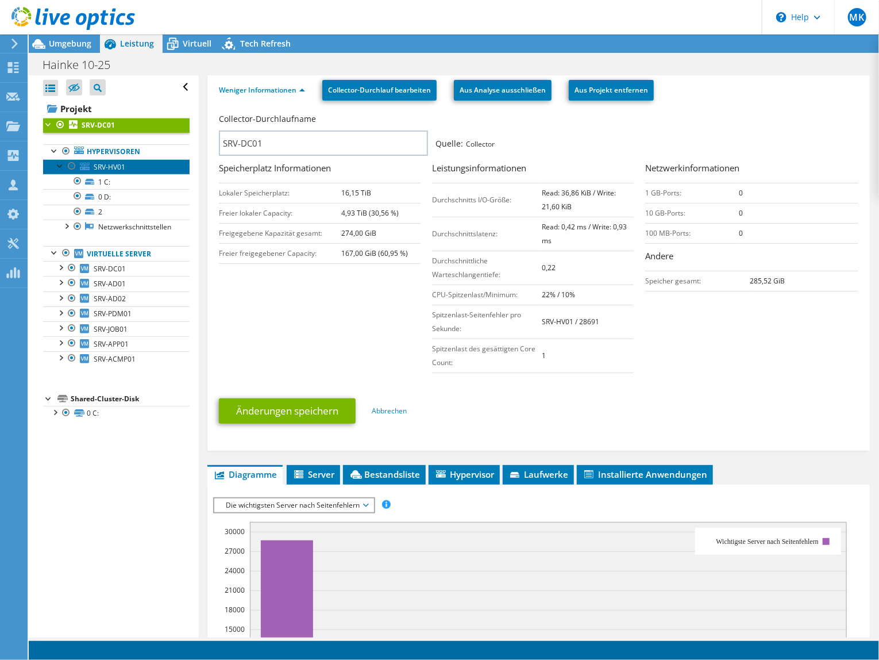
click at [114, 164] on span "SRV-HV01" at bounding box center [110, 167] width 32 height 10
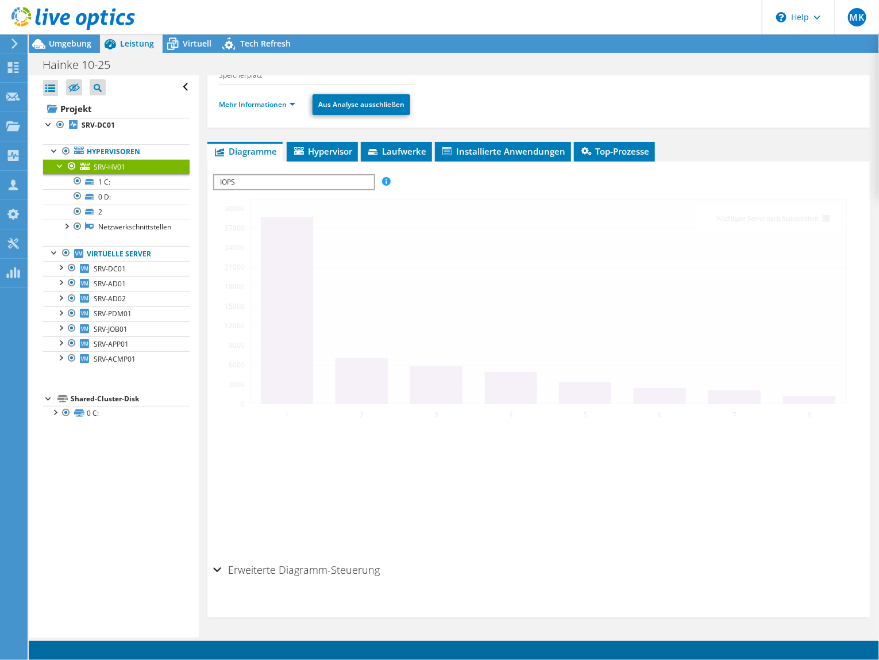
click at [260, 103] on li "Mehr Informationen" at bounding box center [260, 104] width 83 height 13
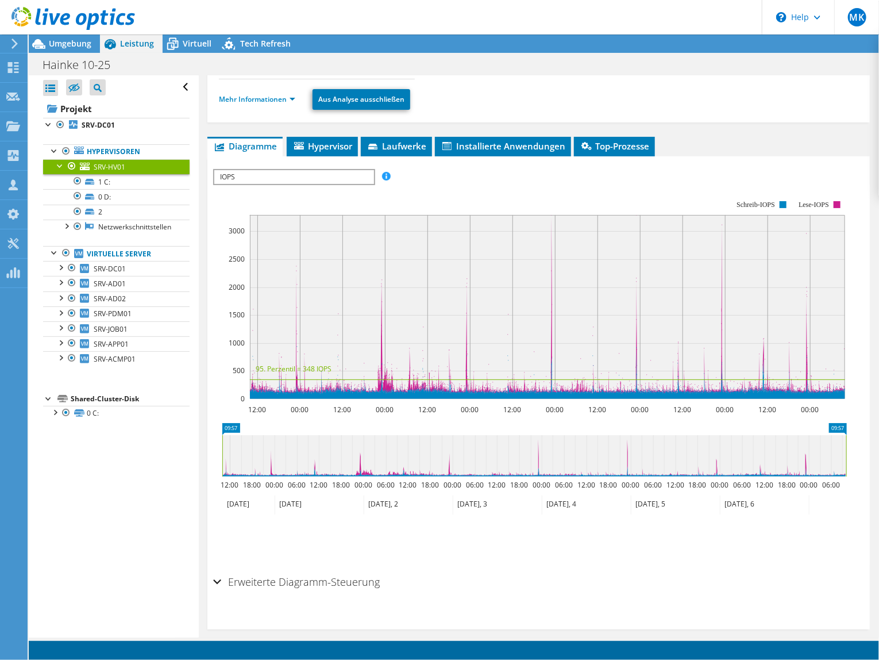
scroll to position [143, 0]
click at [260, 95] on link "Mehr Informationen" at bounding box center [257, 99] width 76 height 10
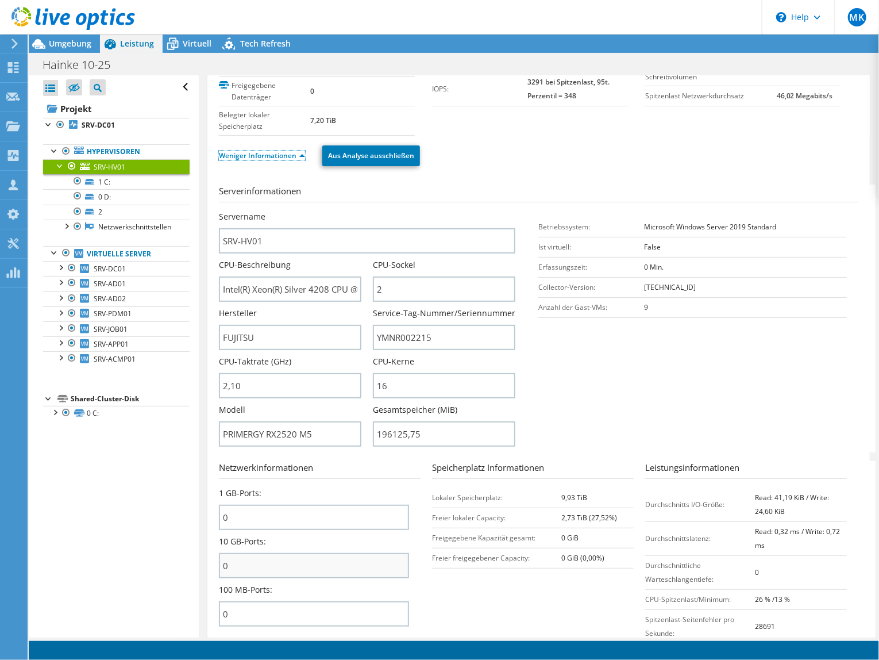
scroll to position [115, 0]
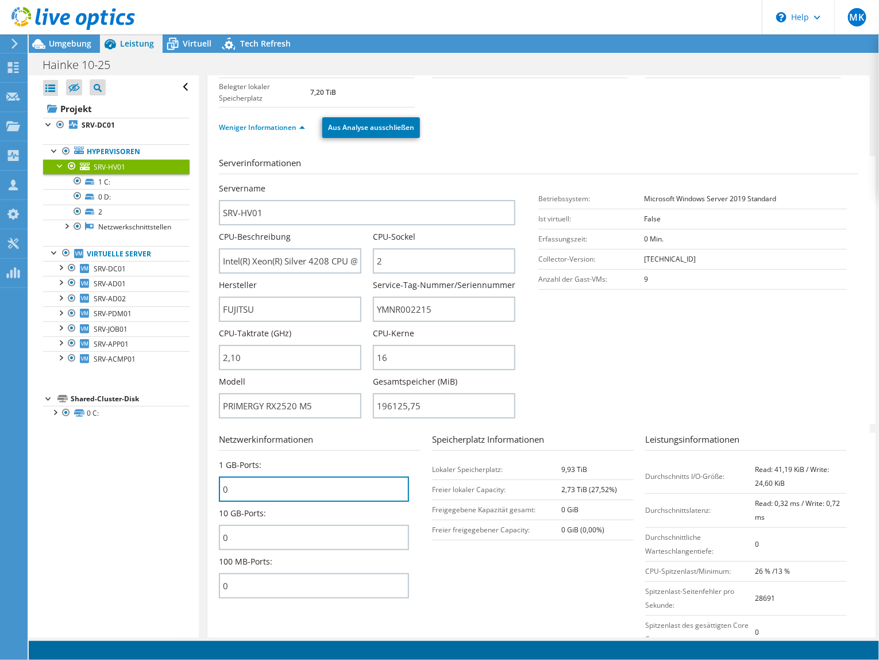
drag, startPoint x: 229, startPoint y: 490, endPoint x: 243, endPoint y: 516, distance: 29.3
click at [216, 493] on div "SRV-HV01 Details Betriebssystem Microsoft Windows Server 2019 Standard Lokale D…" at bounding box center [538, 341] width 663 height 763
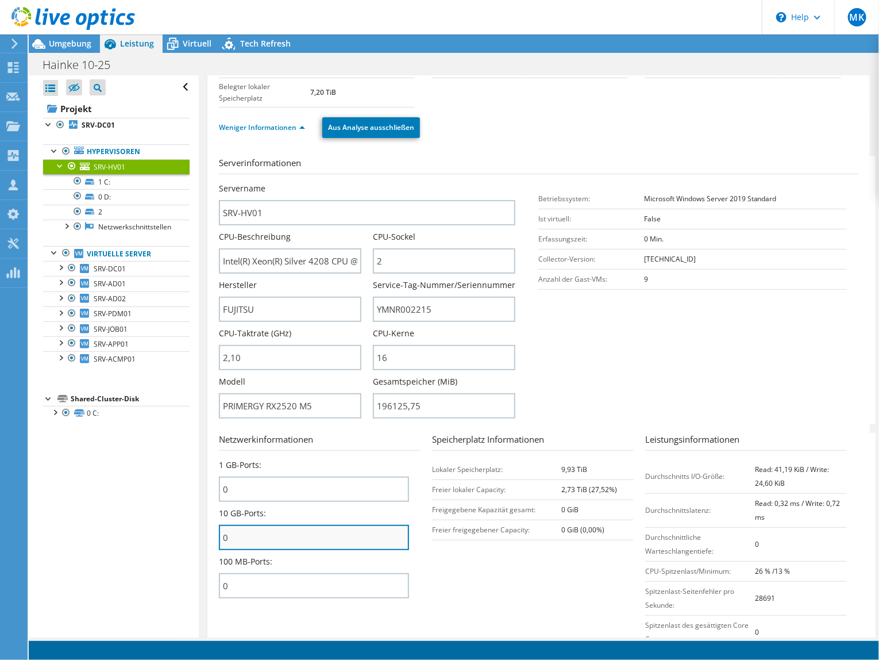
click at [256, 533] on input "0" at bounding box center [314, 537] width 190 height 25
drag, startPoint x: 255, startPoint y: 536, endPoint x: 219, endPoint y: 548, distance: 37.6
click at [206, 542] on div "SRV-HV01 Details Betriebssystem Microsoft Windows Server 2019 Standard Lokale D…" at bounding box center [539, 605] width 680 height 1290
click at [577, 379] on section "Serverinformationen Servername SRV-HV01 CPU-Beschreibung Intel(R) Xeon(R) Silve…" at bounding box center [541, 290] width 645 height 268
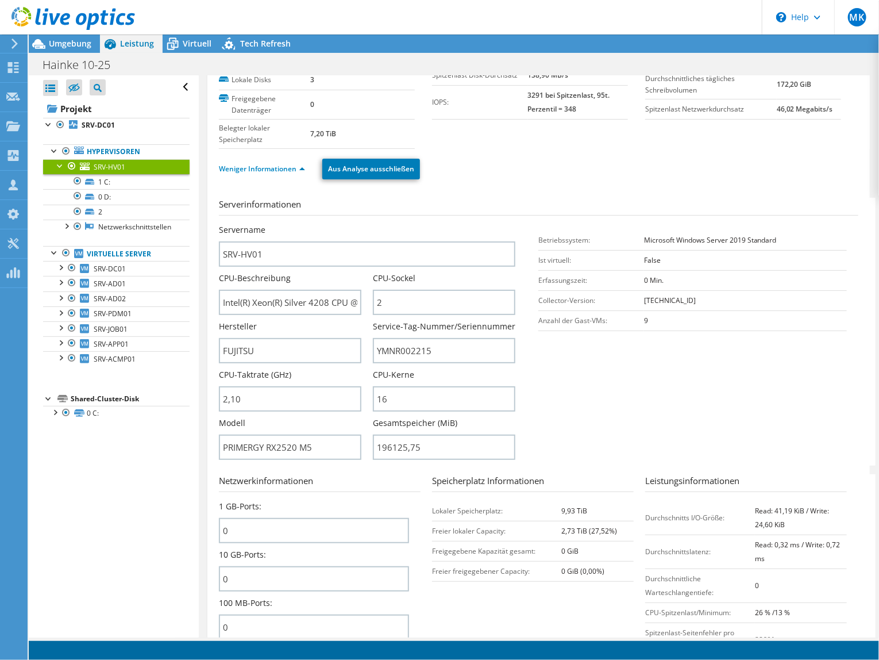
scroll to position [0, 0]
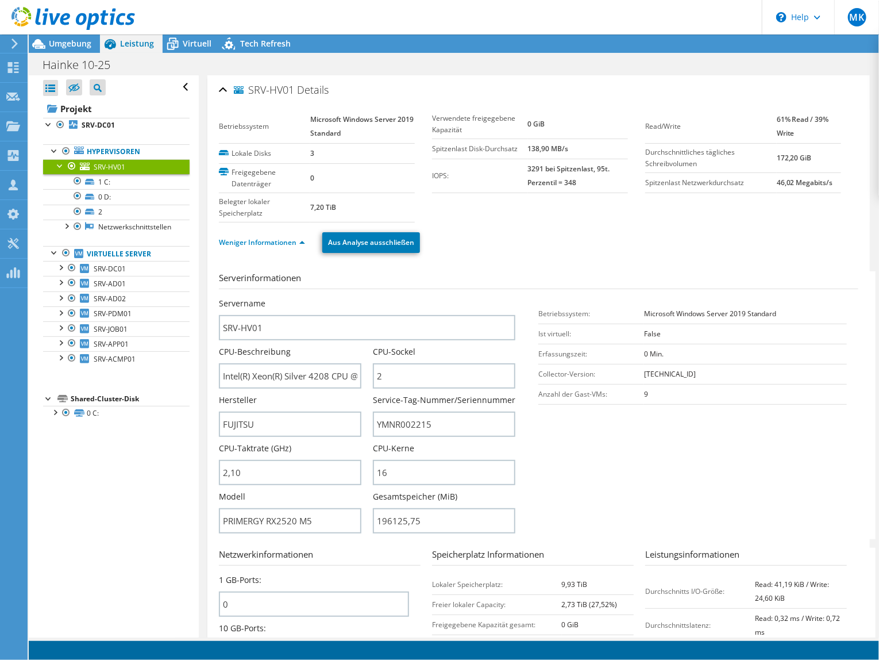
click at [118, 45] on icon at bounding box center [110, 44] width 20 height 20
click at [57, 47] on span "Umgebung" at bounding box center [70, 43] width 43 height 11
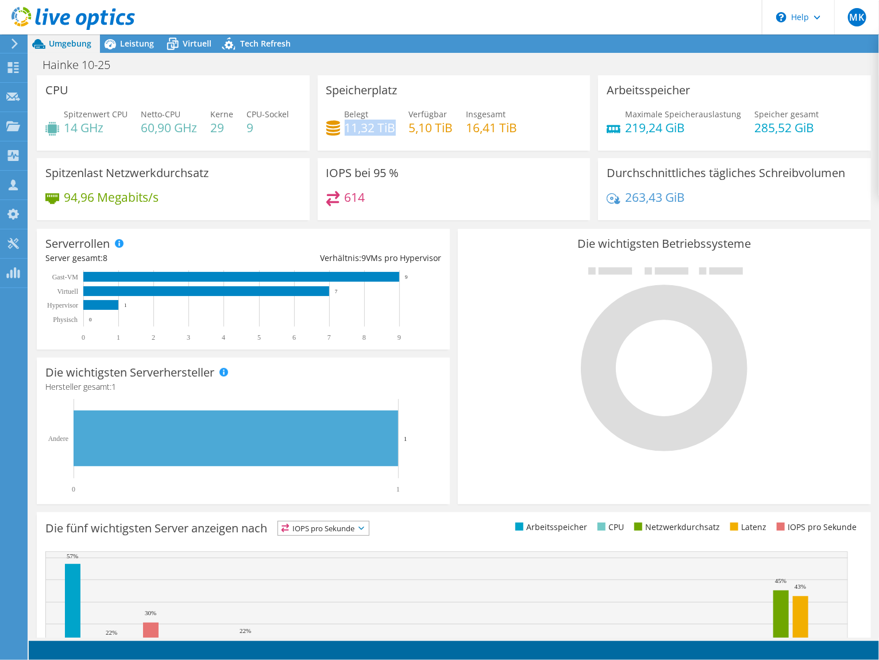
drag, startPoint x: 343, startPoint y: 127, endPoint x: 391, endPoint y: 128, distance: 48.3
click at [391, 128] on h4 "11,32 TiB" at bounding box center [370, 127] width 51 height 13
drag, startPoint x: 391, startPoint y: 128, endPoint x: 469, endPoint y: 157, distance: 83.7
click at [469, 151] on div "Speicherplatz Belegt 11,32 TiB Verfügbar 5,10 TiB Insgesamt 16,41 TiB" at bounding box center [454, 112] width 273 height 75
drag, startPoint x: 406, startPoint y: 126, endPoint x: 448, endPoint y: 126, distance: 42.5
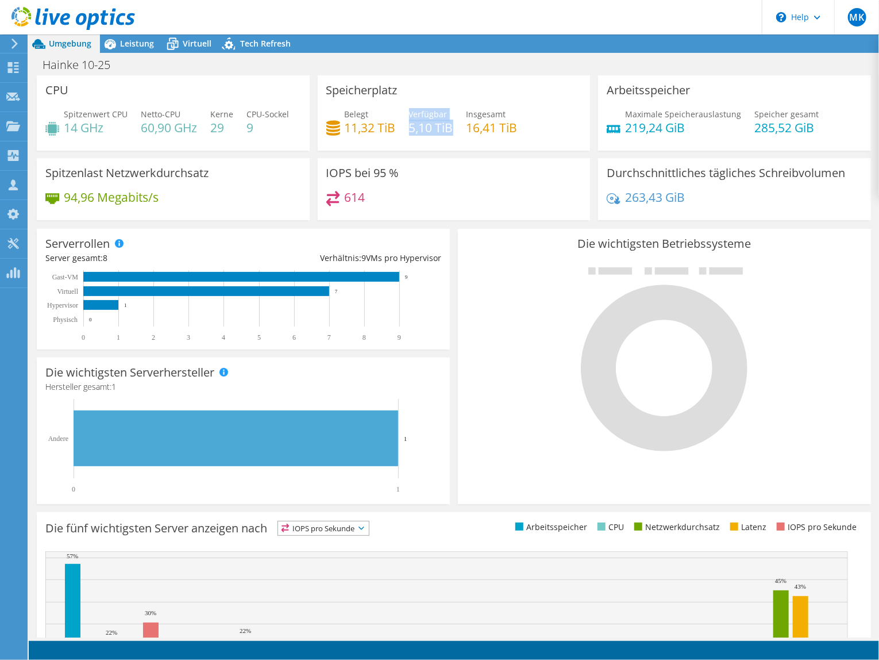
click at [448, 126] on div "Belegt 11,32 TiB Verfügbar 5,10 TiB Insgesamt 16,41 TiB" at bounding box center [454, 126] width 256 height 37
drag, startPoint x: 448, startPoint y: 126, endPoint x: 469, endPoint y: 155, distance: 35.9
click at [469, 151] on div "Speicherplatz Belegt 11,32 TiB Verfügbar 5,10 TiB Insgesamt 16,41 TiB" at bounding box center [454, 112] width 273 height 75
click at [123, 45] on span "Leistung" at bounding box center [137, 43] width 34 height 11
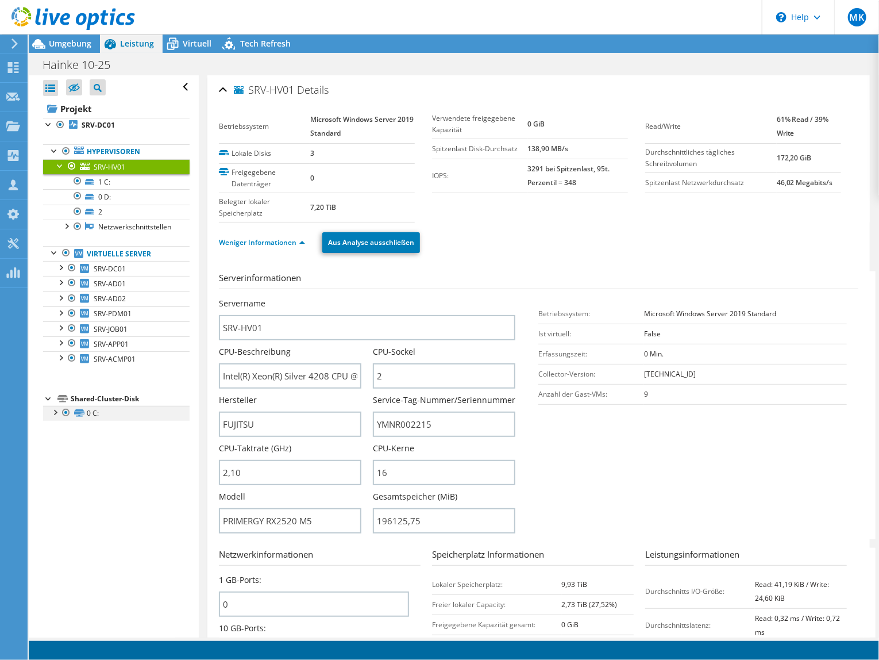
click at [52, 409] on div at bounding box center [54, 411] width 11 height 11
click at [52, 406] on div at bounding box center [54, 411] width 11 height 11
click at [198, 35] on div "Virtuell" at bounding box center [191, 43] width 57 height 18
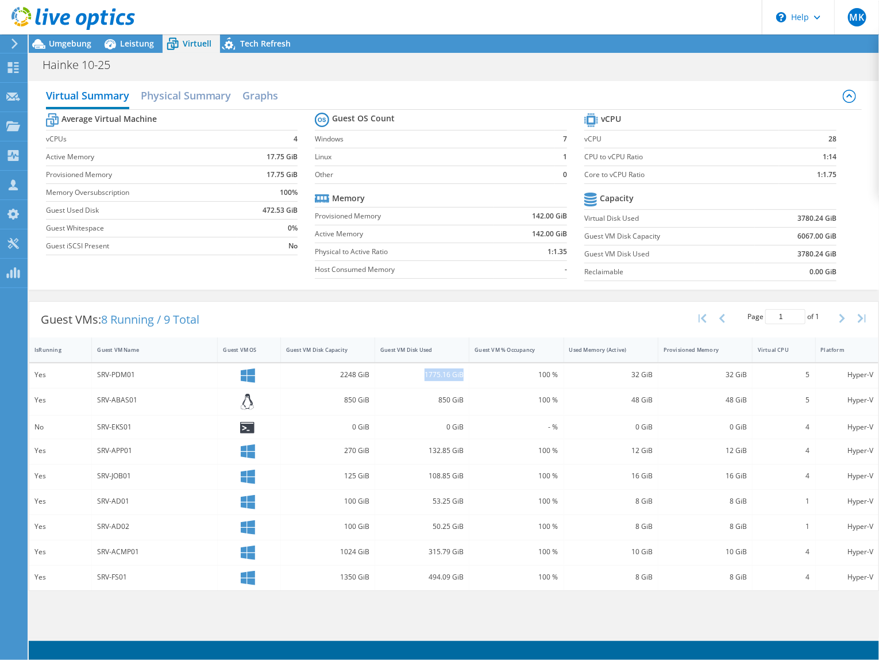
drag, startPoint x: 425, startPoint y: 368, endPoint x: 468, endPoint y: 374, distance: 44.1
click at [468, 374] on div "1775.16 GiB" at bounding box center [422, 375] width 94 height 25
click at [68, 41] on span "Umgebung" at bounding box center [70, 43] width 43 height 11
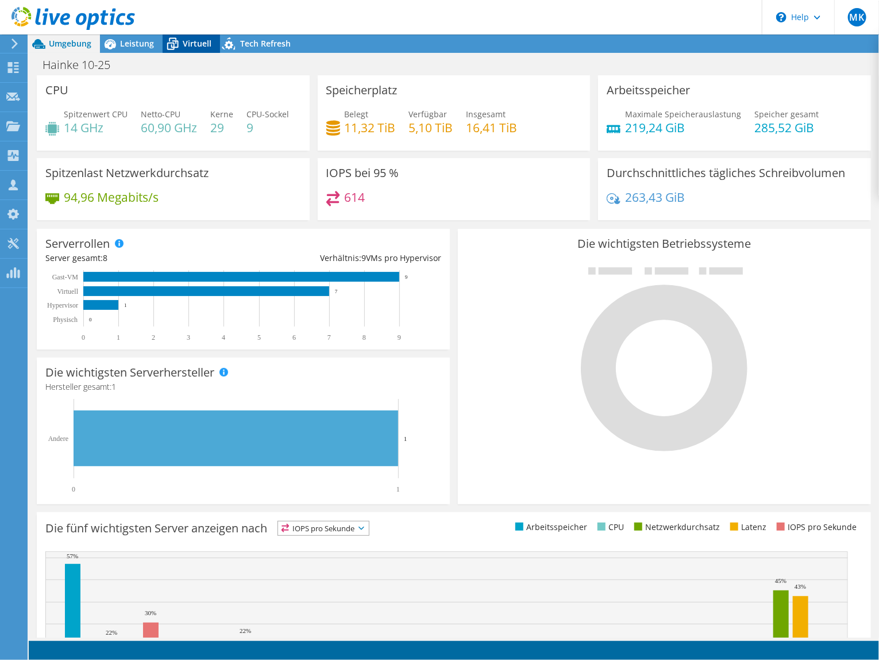
click at [178, 41] on icon at bounding box center [173, 44] width 20 height 20
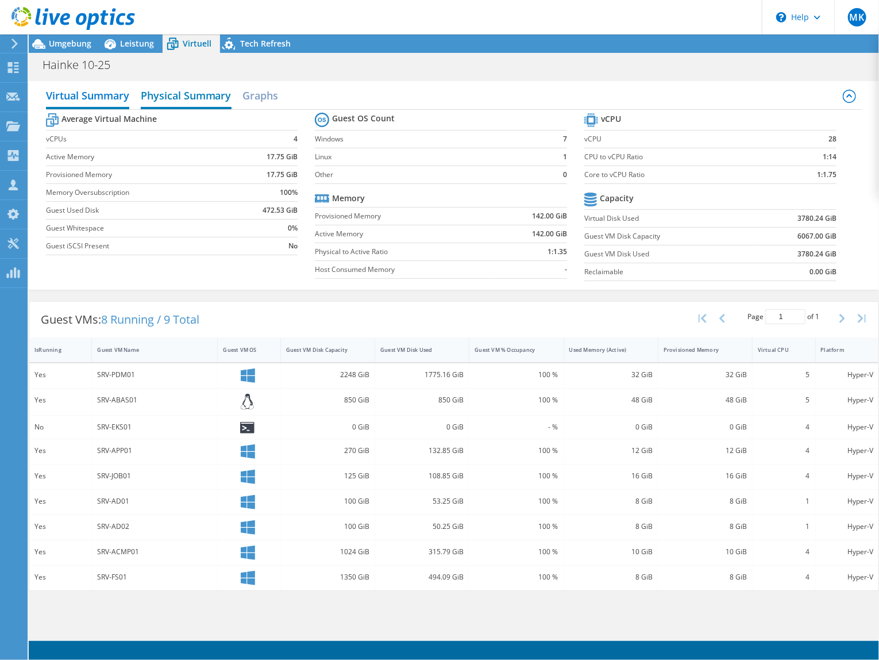
click at [182, 96] on h2 "Physical Summary" at bounding box center [186, 96] width 91 height 25
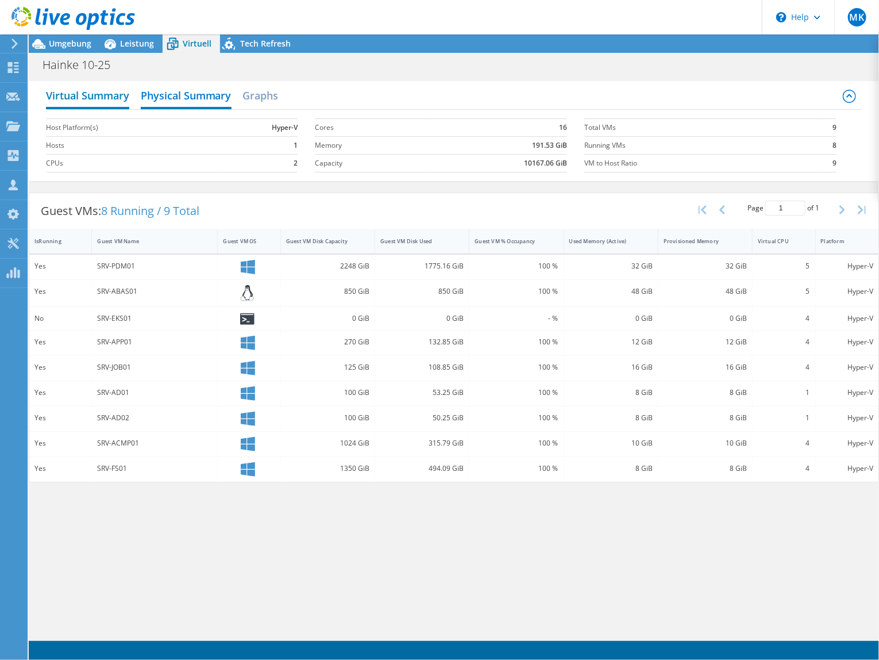
click at [82, 97] on h2 "Virtual Summary" at bounding box center [87, 96] width 83 height 25
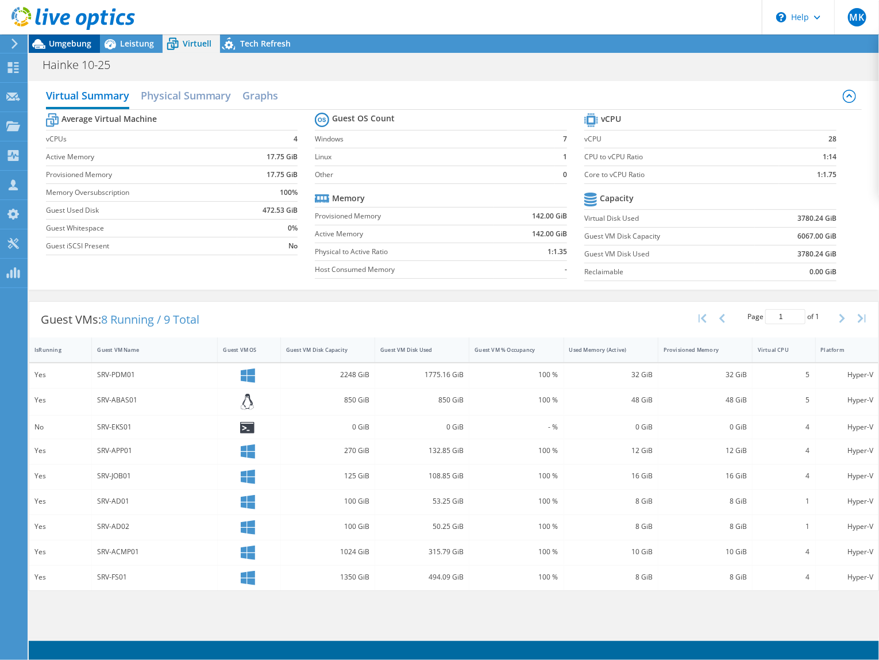
click at [76, 42] on span "Umgebung" at bounding box center [70, 43] width 43 height 11
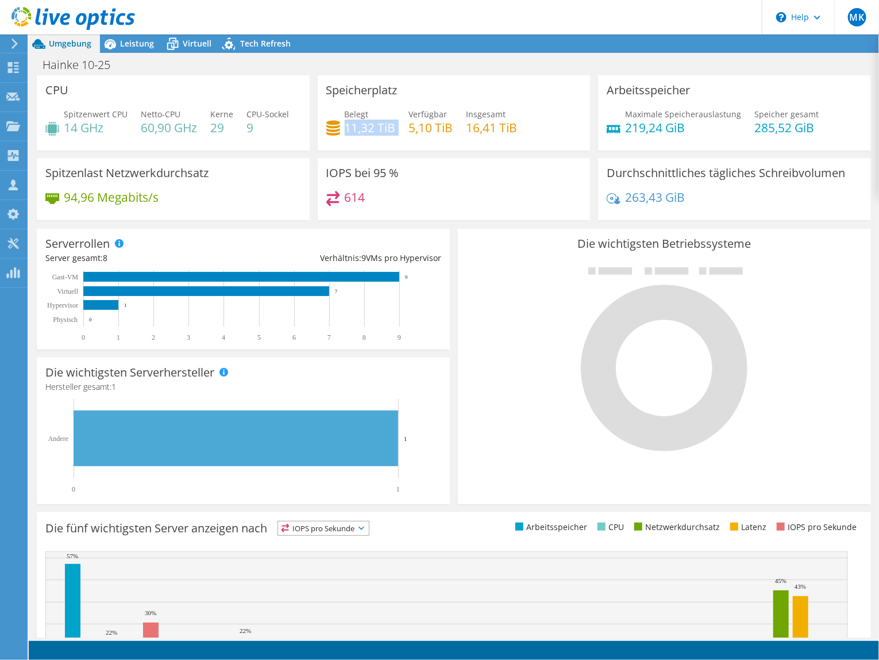
drag, startPoint x: 345, startPoint y: 129, endPoint x: 394, endPoint y: 129, distance: 49.4
click at [394, 129] on div "Belegt 11,32 TiB Verfügbar 5,10 TiB Insgesamt 16,41 TiB" at bounding box center [454, 126] width 256 height 37
click at [140, 42] on span "Leistung" at bounding box center [137, 43] width 34 height 11
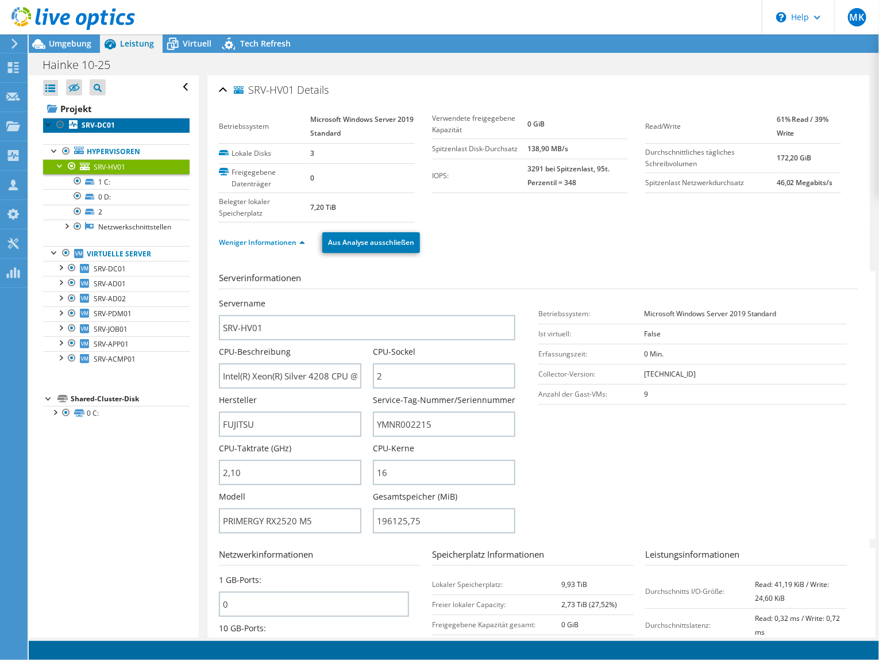
click at [106, 119] on link "SRV-DC01" at bounding box center [116, 125] width 147 height 15
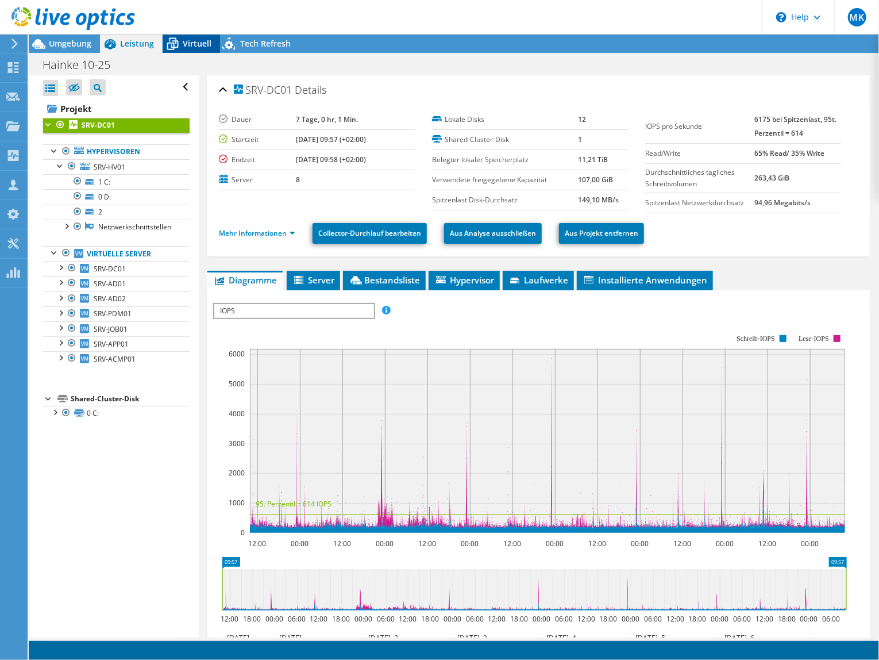
click at [179, 39] on icon at bounding box center [173, 44] width 20 height 20
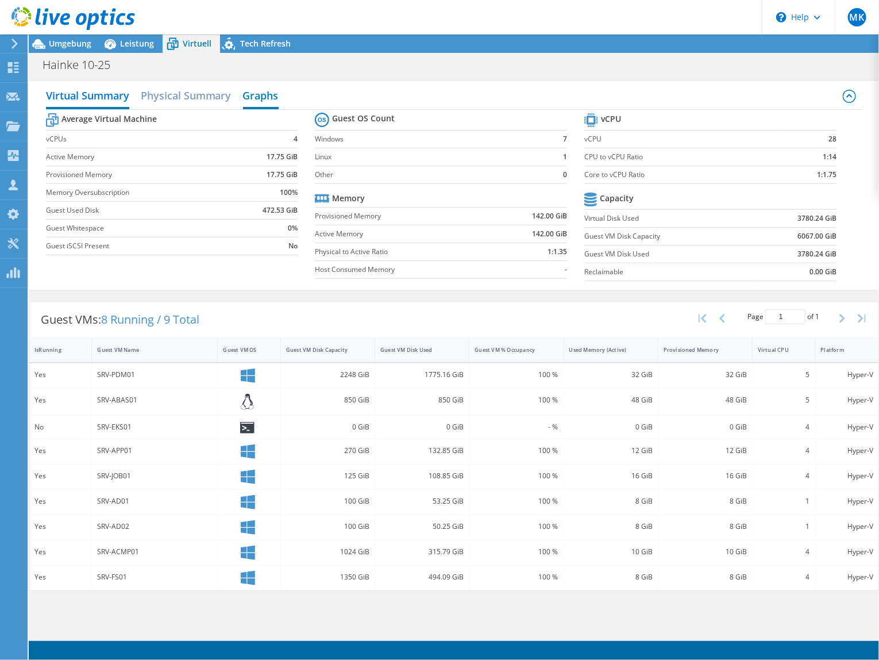
click at [260, 90] on h2 "Graphs" at bounding box center [261, 96] width 36 height 25
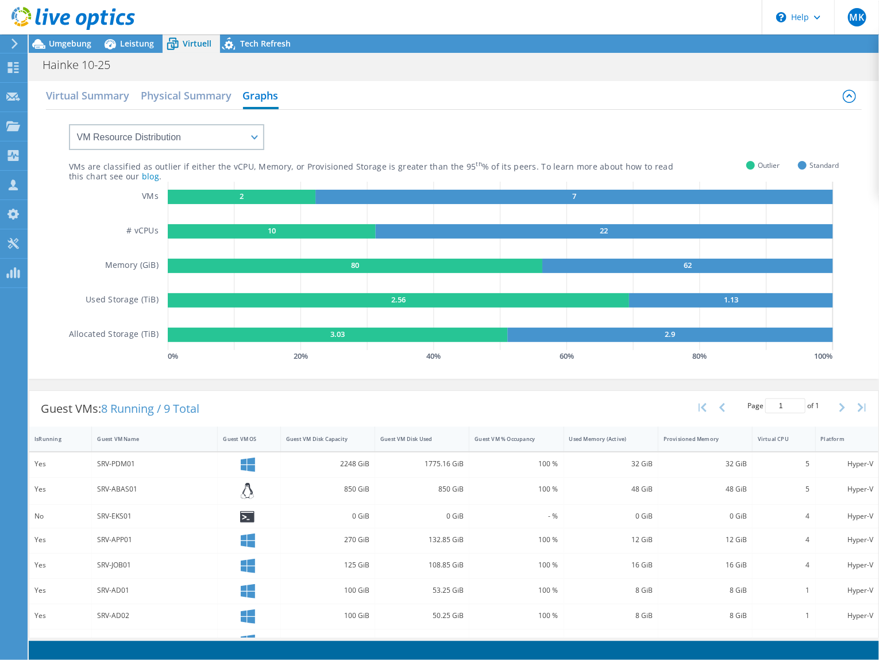
click at [74, 36] on div at bounding box center [67, 19] width 135 height 39
click at [74, 41] on span "Umgebung" at bounding box center [70, 43] width 43 height 11
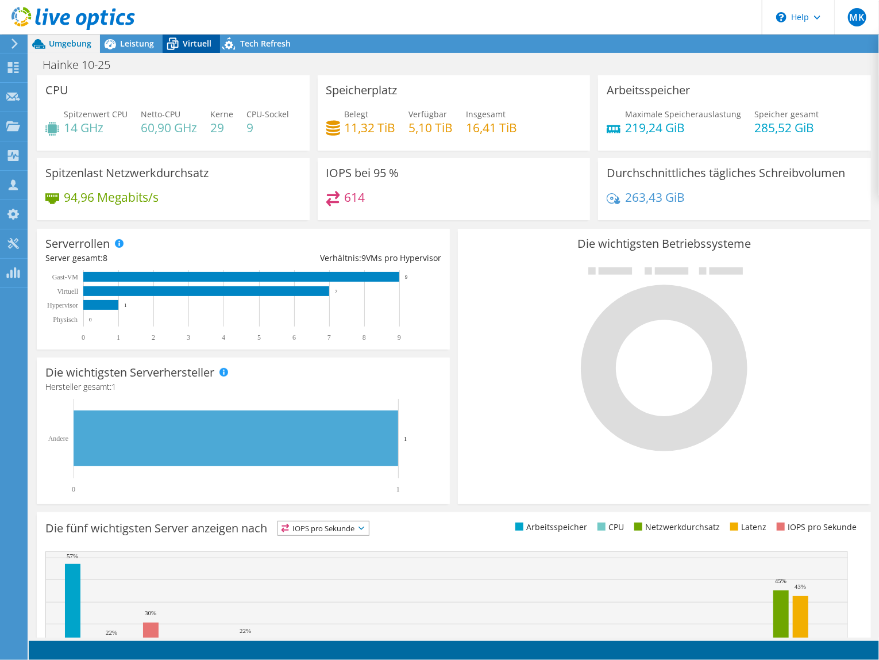
click at [184, 43] on span "Virtuell" at bounding box center [197, 43] width 29 height 11
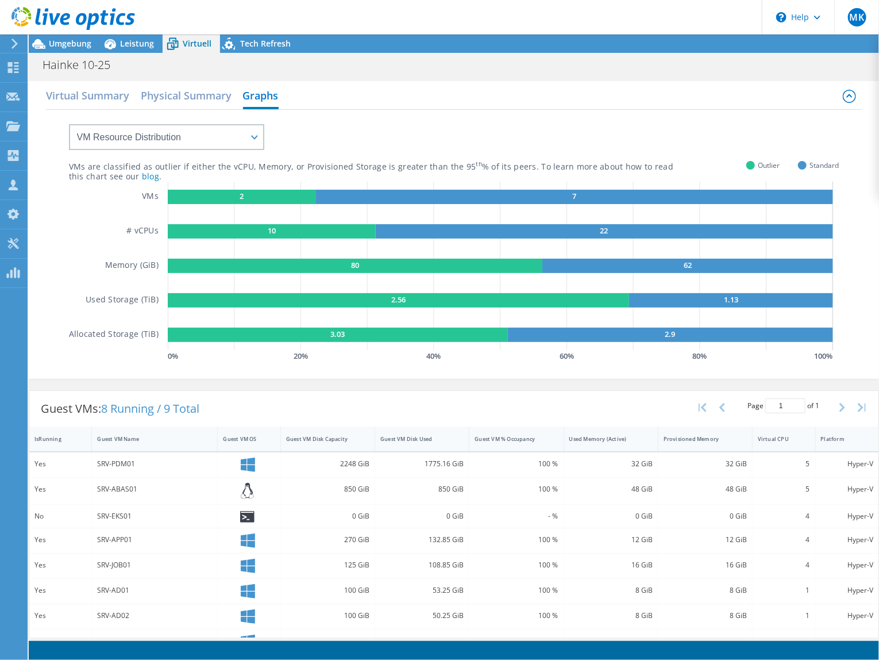
drag, startPoint x: 387, startPoint y: 297, endPoint x: 418, endPoint y: 299, distance: 31.1
click at [418, 299] on rect at bounding box center [399, 300] width 462 height 14
drag, startPoint x: 84, startPoint y: 298, endPoint x: 155, endPoint y: 300, distance: 71.3
click at [155, 300] on div "VMs # vCPUs Memory (GiB) Used Storage (TiB) Allocated Storage (TiB)" at bounding box center [118, 273] width 99 height 183
click at [557, 335] on rect at bounding box center [670, 335] width 325 height 14
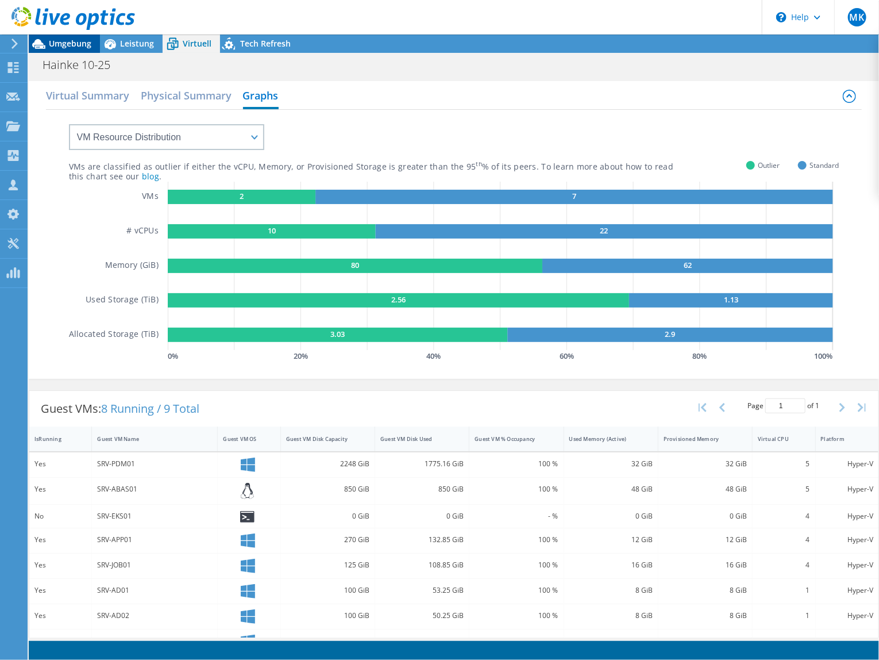
click at [72, 50] on div "Umgebung" at bounding box center [64, 43] width 71 height 18
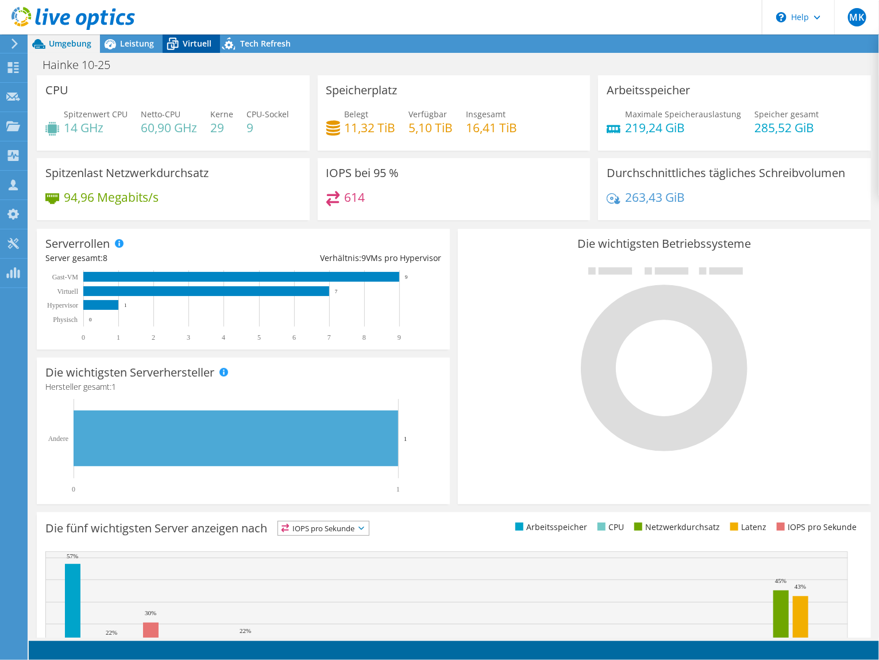
click at [193, 45] on span "Virtuell" at bounding box center [197, 43] width 29 height 11
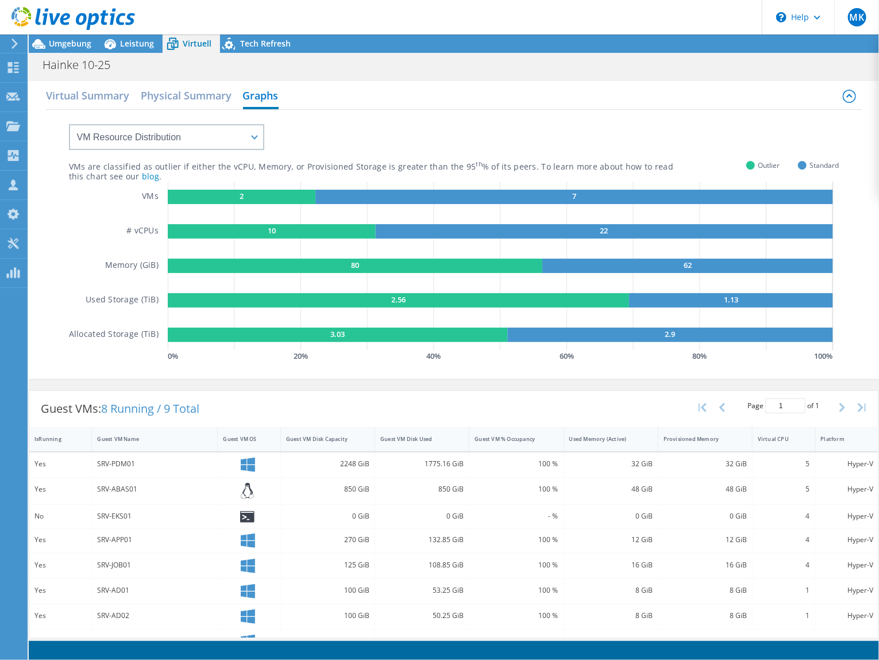
scroll to position [46, 0]
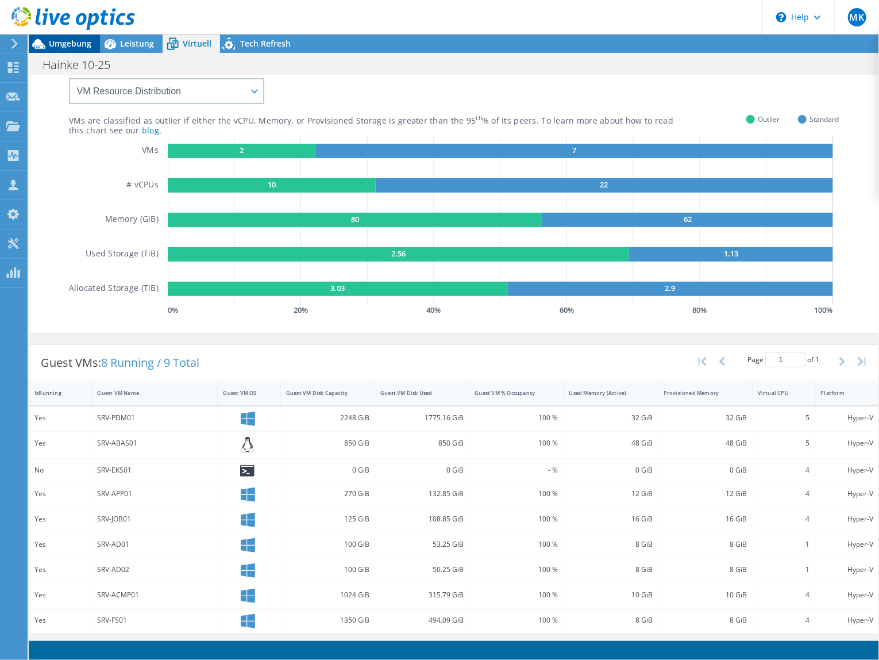
click at [80, 44] on span "Umgebung" at bounding box center [70, 43] width 43 height 11
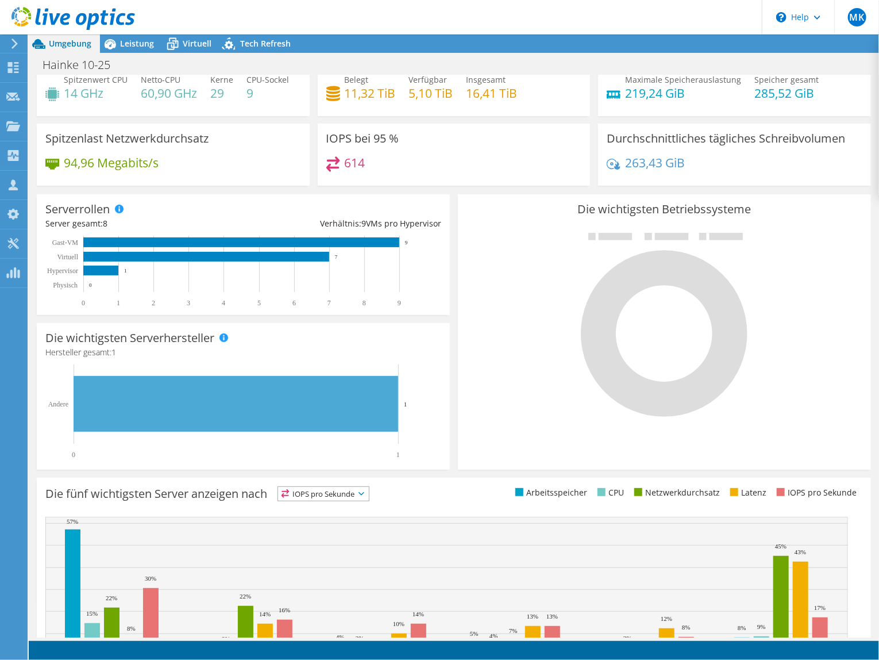
scroll to position [0, 0]
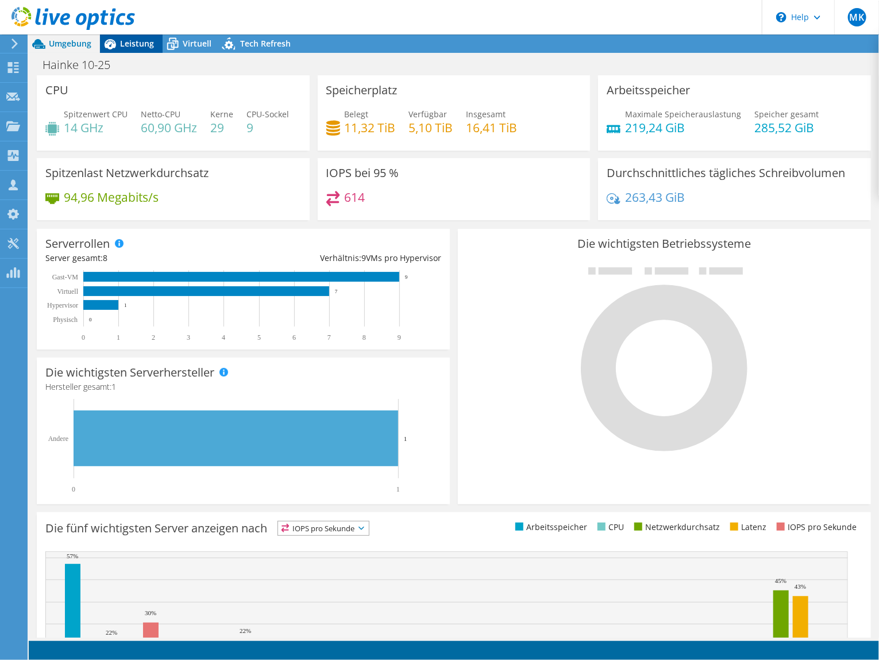
click at [137, 41] on span "Leistung" at bounding box center [137, 43] width 34 height 11
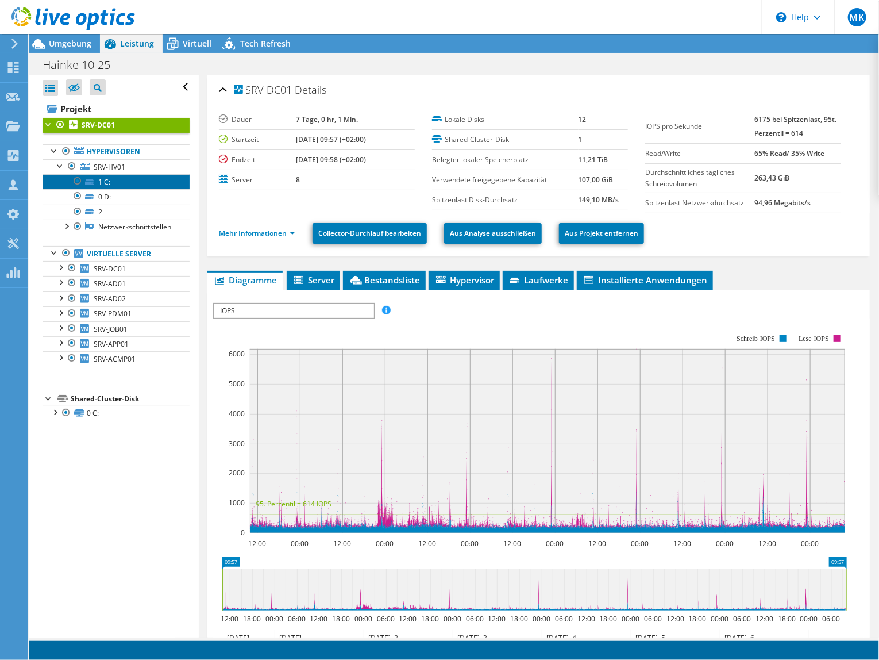
click at [131, 184] on link "1 C:" at bounding box center [116, 181] width 147 height 15
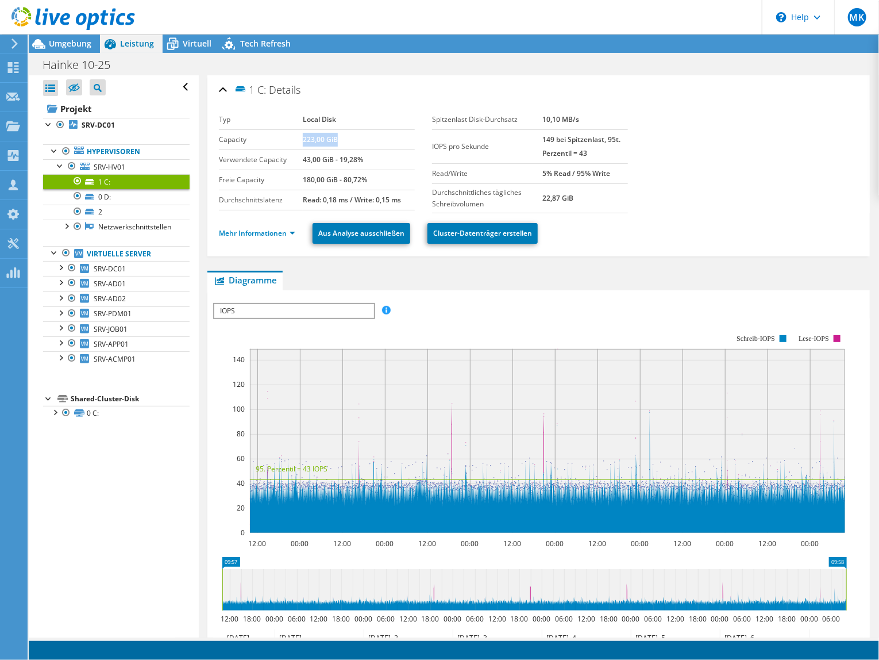
drag, startPoint x: 301, startPoint y: 140, endPoint x: 347, endPoint y: 140, distance: 46.6
click at [347, 140] on td "223,00 GiB" at bounding box center [359, 139] width 112 height 20
click at [122, 194] on link "0 D:" at bounding box center [116, 196] width 147 height 15
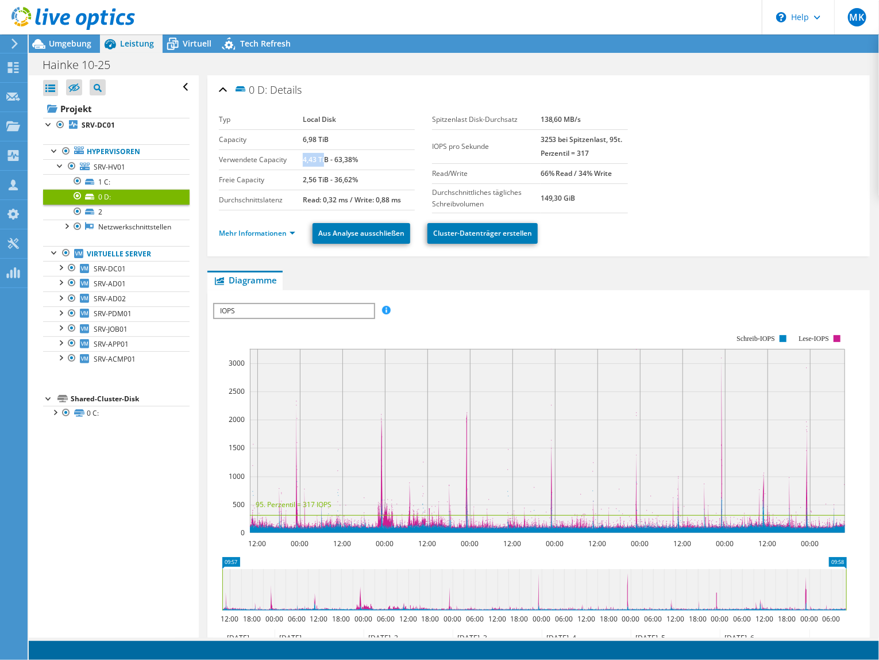
drag, startPoint x: 302, startPoint y: 156, endPoint x: 323, endPoint y: 155, distance: 21.3
click at [323, 155] on b "4,43 TiB - 63,38%" at bounding box center [330, 160] width 55 height 10
drag, startPoint x: 323, startPoint y: 155, endPoint x: 297, endPoint y: 174, distance: 32.2
click at [297, 174] on label "Freie Capacity" at bounding box center [261, 179] width 84 height 11
click at [107, 213] on link "2" at bounding box center [116, 212] width 147 height 15
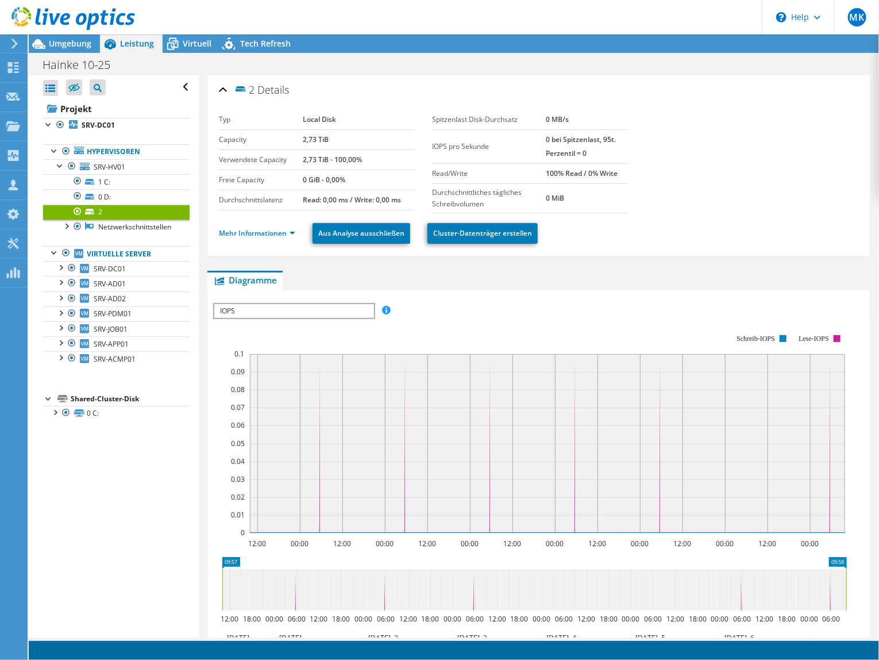
drag, startPoint x: 299, startPoint y: 140, endPoint x: 334, endPoint y: 143, distance: 35.2
click at [334, 143] on tr "Capacity 2,73 TiB" at bounding box center [317, 139] width 196 height 20
click at [69, 44] on span "Umgebung" at bounding box center [70, 43] width 43 height 11
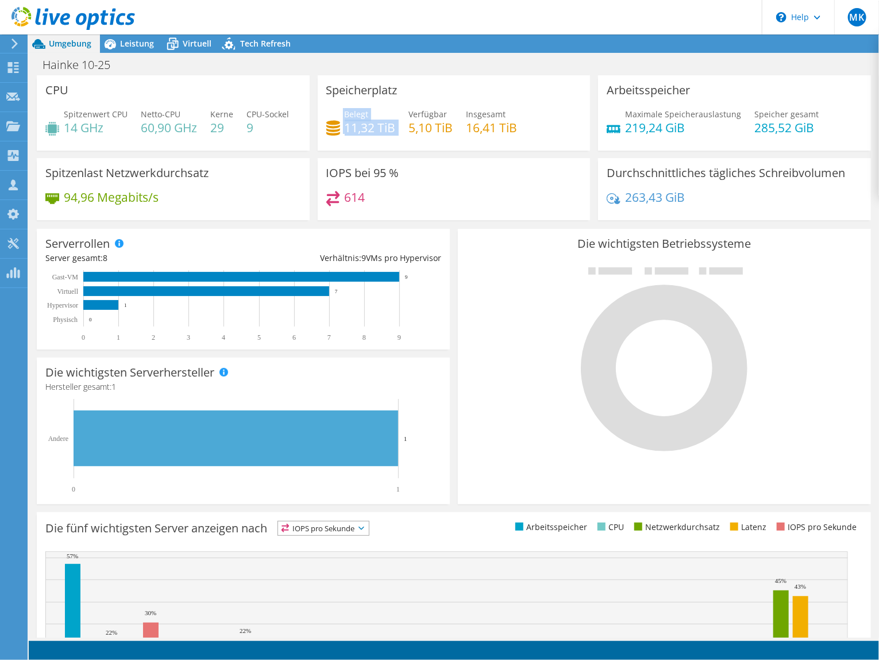
drag, startPoint x: 340, startPoint y: 125, endPoint x: 397, endPoint y: 147, distance: 60.4
click at [396, 147] on div "Speicherplatz Belegt 11,32 TiB Verfügbar 5,10 TiB Insgesamt 16,41 TiB" at bounding box center [454, 112] width 273 height 75
drag, startPoint x: 397, startPoint y: 147, endPoint x: 401, endPoint y: 138, distance: 10.0
click at [400, 135] on div "Belegt 11,32 TiB Verfügbar 5,10 TiB Insgesamt 16,41 TiB" at bounding box center [454, 126] width 256 height 37
click at [390, 151] on div "Speicherplatz Belegt 11,32 TiB Verfügbar 5,10 TiB Insgesamt 16,41 TiB" at bounding box center [454, 112] width 273 height 75
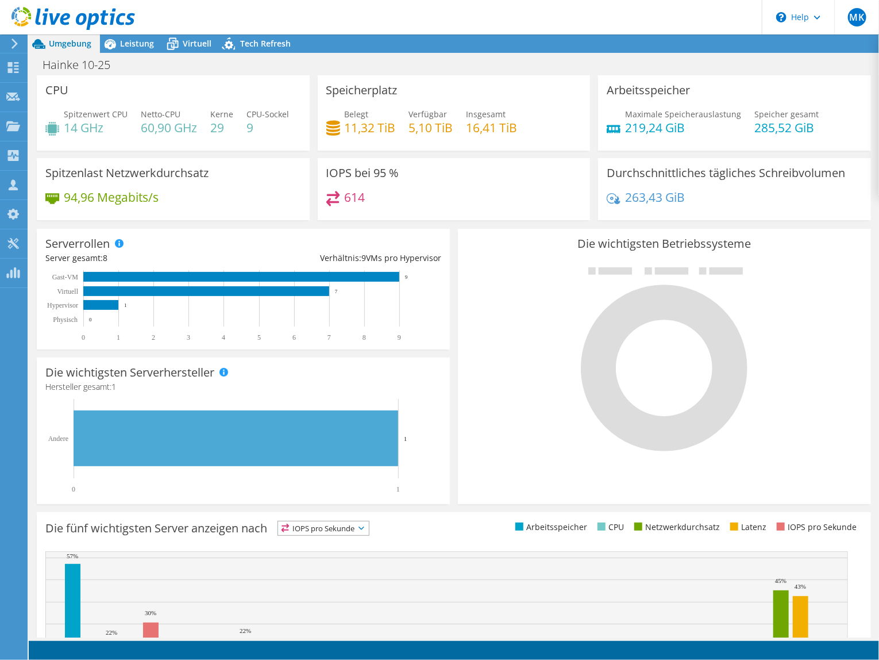
click at [159, 133] on h4 "60,90 GHz" at bounding box center [169, 127] width 56 height 13
click at [132, 44] on span "Leistung" at bounding box center [137, 43] width 34 height 11
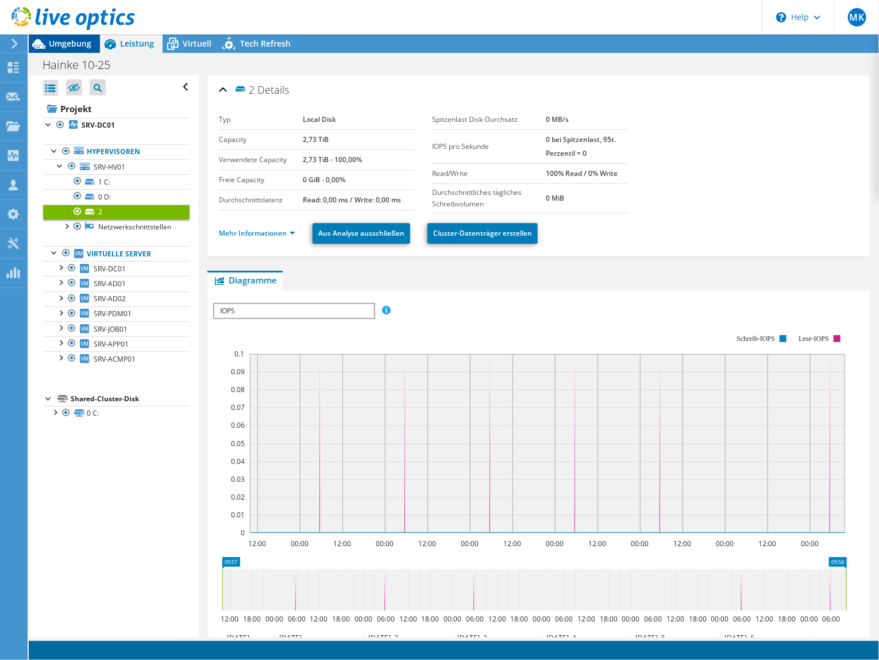
click at [87, 43] on span "Umgebung" at bounding box center [70, 43] width 43 height 11
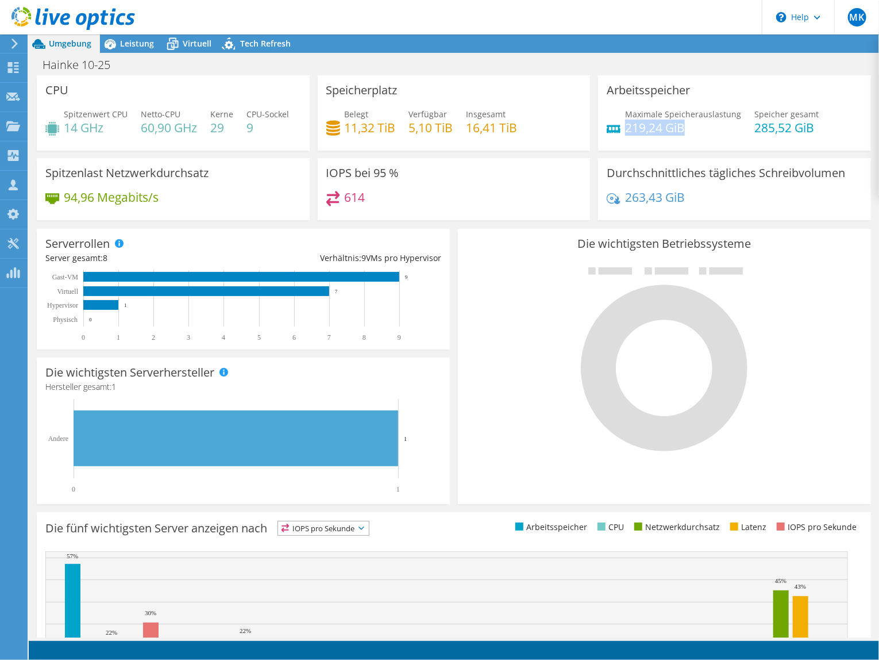
drag, startPoint x: 678, startPoint y: 128, endPoint x: 622, endPoint y: 132, distance: 56.5
click at [625, 132] on h4 "219,24 GiB" at bounding box center [683, 127] width 116 height 13
drag, startPoint x: 623, startPoint y: 134, endPoint x: 766, endPoint y: 121, distance: 143.7
click at [766, 121] on h4 "285,52 GiB" at bounding box center [787, 127] width 64 height 13
drag, startPoint x: 743, startPoint y: 124, endPoint x: 804, endPoint y: 124, distance: 61.5
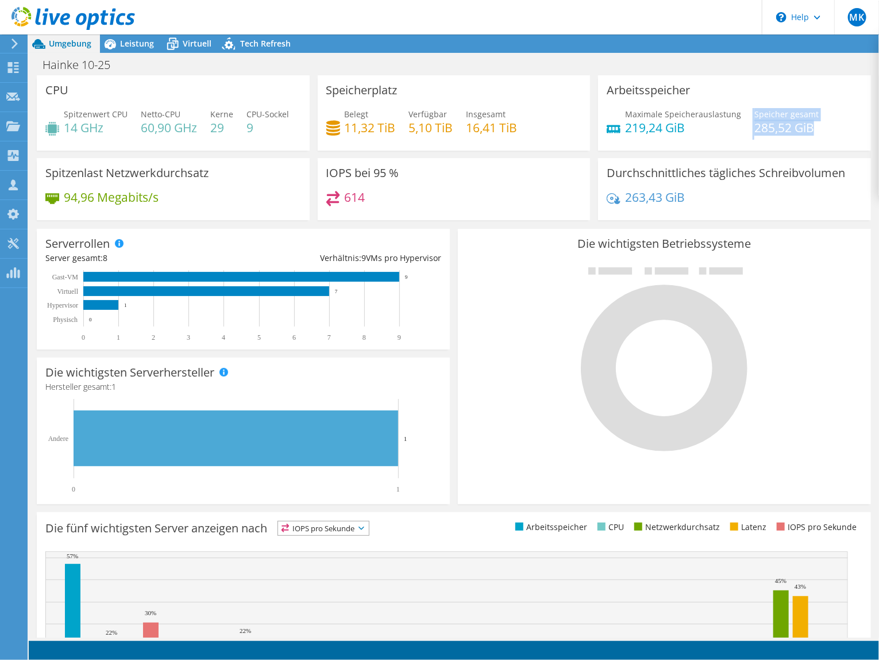
click at [809, 124] on div "Maximale Speicherauslastung 219,24 [PERSON_NAME] gesamt 285,52 GiB" at bounding box center [735, 126] width 256 height 37
click at [653, 132] on h4 "219,24 GiB" at bounding box center [683, 127] width 116 height 13
drag, startPoint x: 623, startPoint y: 126, endPoint x: 683, endPoint y: 126, distance: 59.8
click at [683, 126] on h4 "219,24 GiB" at bounding box center [683, 127] width 116 height 13
click at [133, 49] on div "Leistung" at bounding box center [131, 43] width 63 height 18
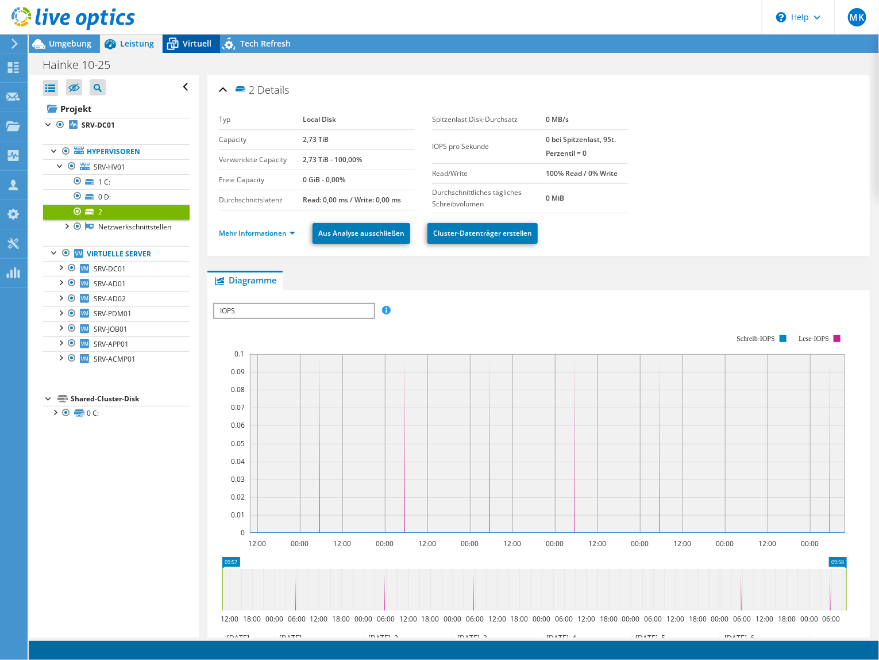
click at [191, 43] on span "Virtuell" at bounding box center [197, 43] width 29 height 11
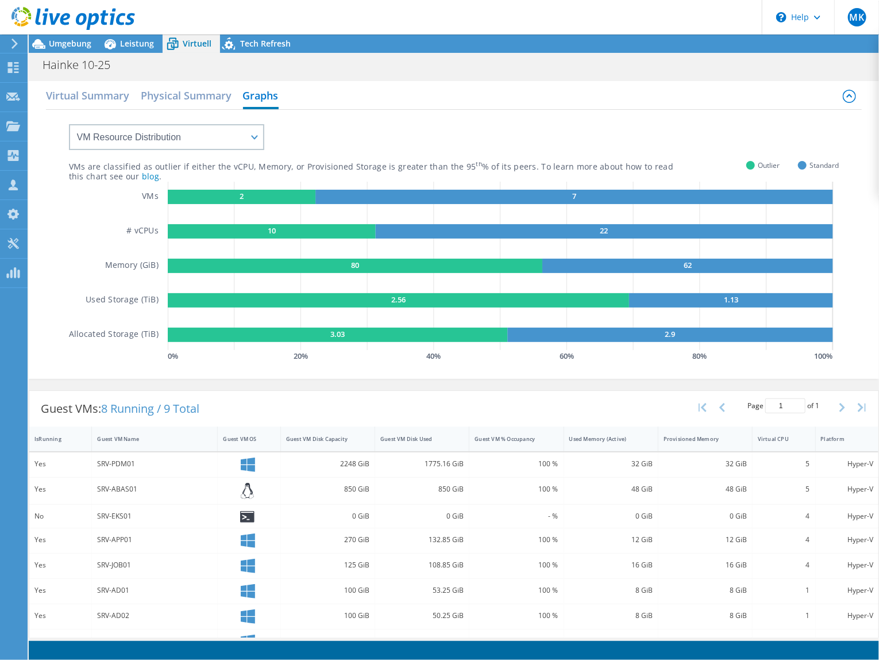
scroll to position [46, 0]
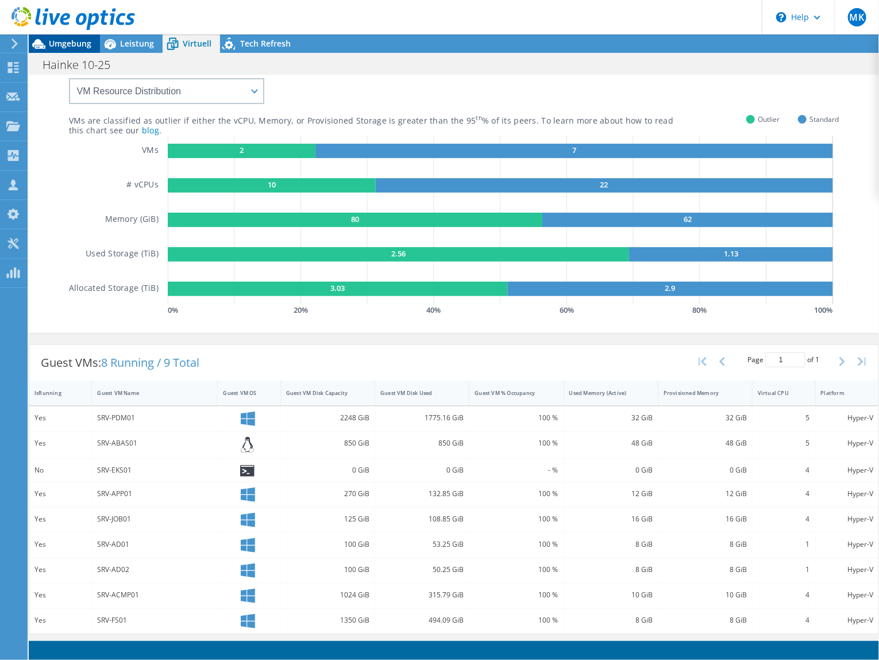
click at [68, 45] on span "Umgebung" at bounding box center [70, 43] width 43 height 11
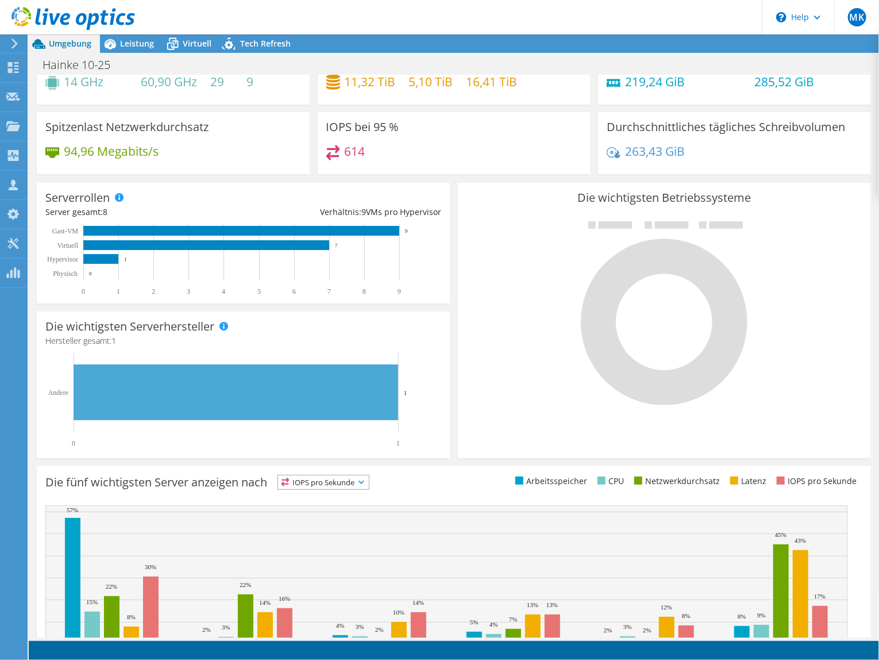
scroll to position [0, 0]
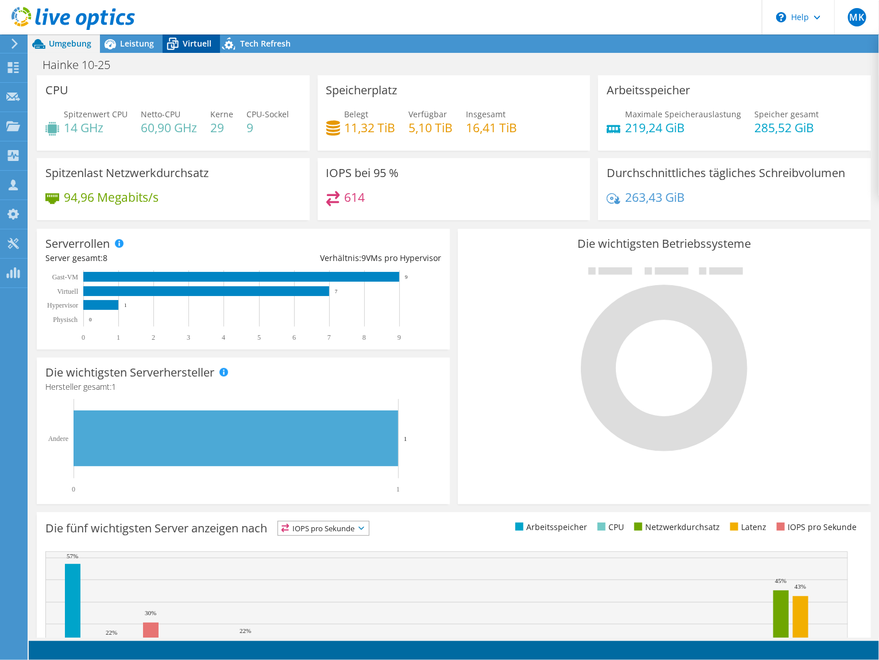
click at [182, 37] on icon at bounding box center [173, 44] width 20 height 20
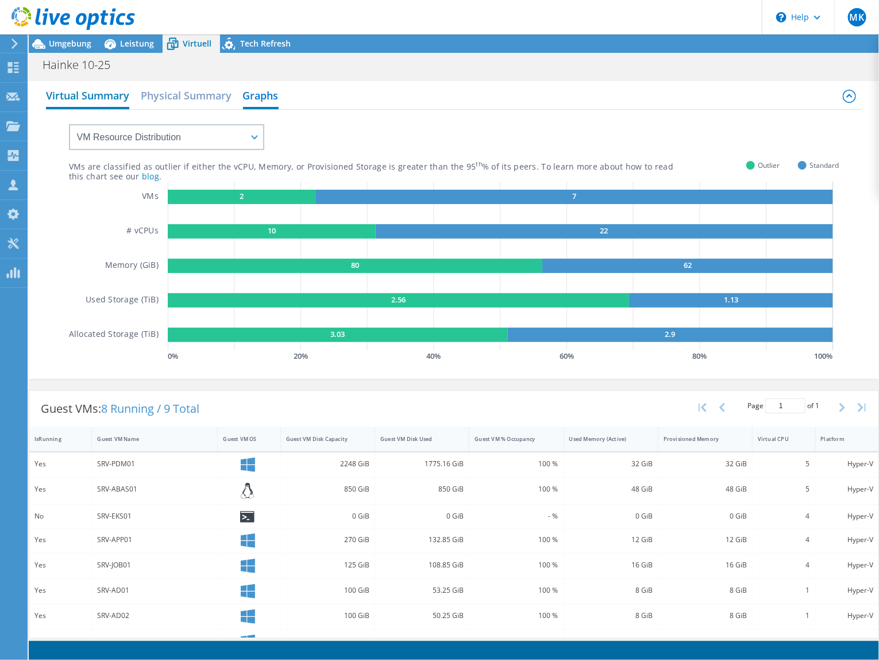
click at [103, 94] on h2 "Virtual Summary" at bounding box center [87, 96] width 83 height 25
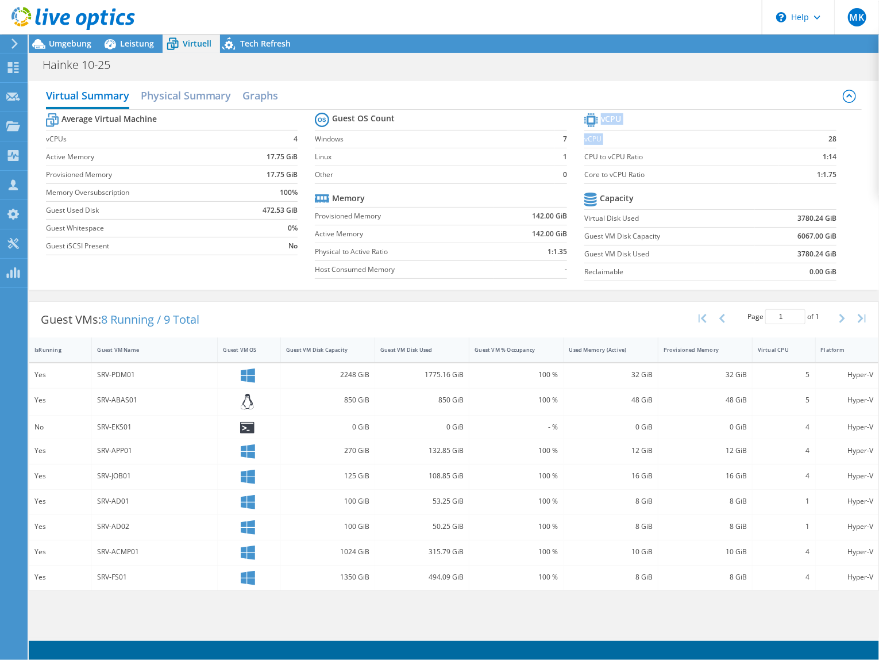
drag, startPoint x: 830, startPoint y: 138, endPoint x: 839, endPoint y: 138, distance: 8.6
click at [839, 138] on section "vCPU vCPU 28 CPU to vCPU Ratio 1:14 Core to vCPU Ratio 1:1.75 Capacity Virtual …" at bounding box center [720, 198] width 270 height 176
click at [839, 137] on section "vCPU vCPU 28 CPU to vCPU Ratio 1:14 Core to vCPU Ratio 1:1.75 Capacity Virtual …" at bounding box center [720, 198] width 270 height 176
click at [835, 140] on b "28" at bounding box center [833, 138] width 8 height 11
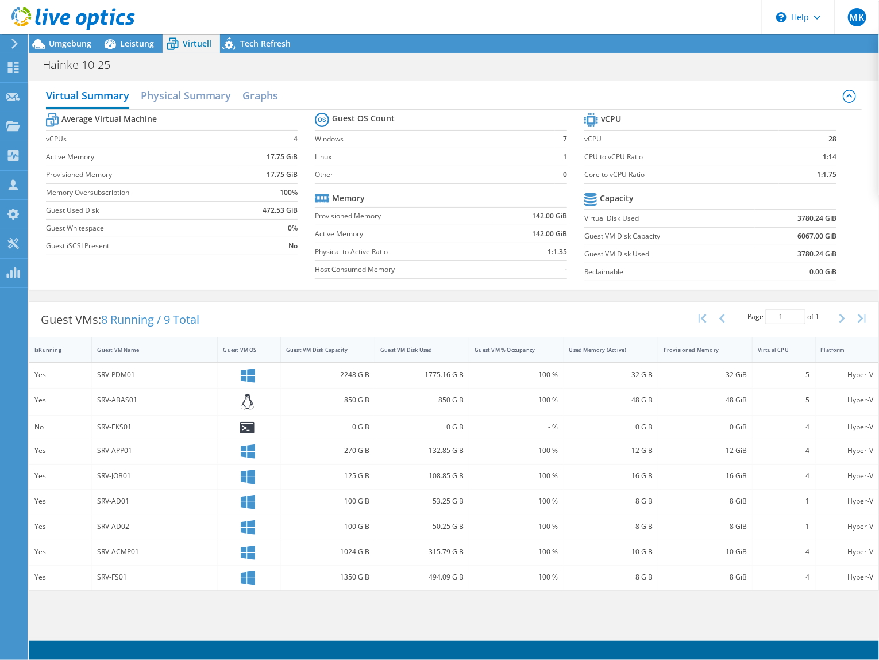
click at [592, 138] on label "vCPU" at bounding box center [682, 138] width 195 height 11
click at [833, 137] on b "28" at bounding box center [833, 138] width 8 height 11
drag, startPoint x: 820, startPoint y: 156, endPoint x: 837, endPoint y: 154, distance: 17.9
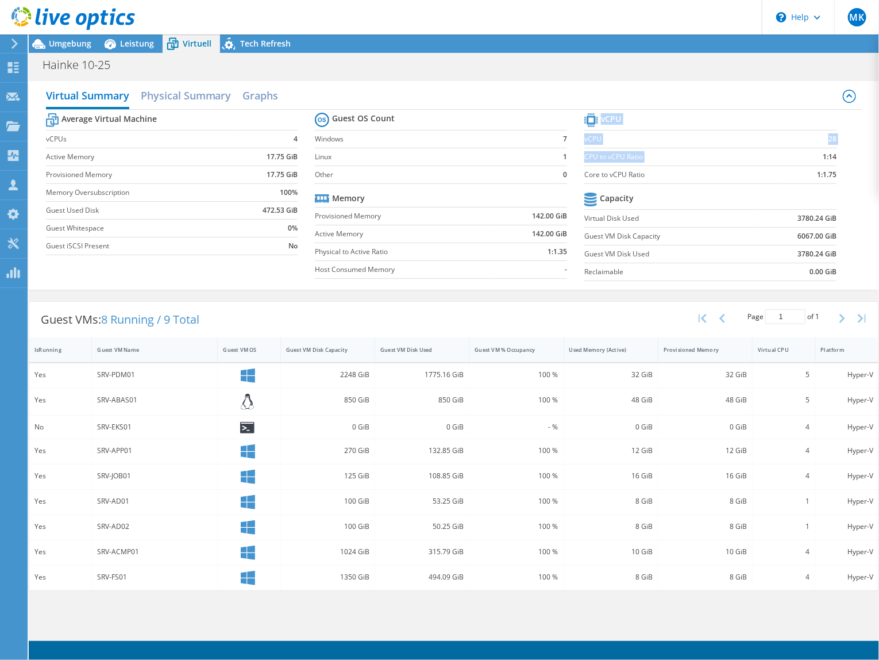
click at [837, 154] on section "vCPU vCPU 28 CPU to vCPU Ratio 1:14 Core to vCPU Ratio 1:1.75 Capacity Virtual …" at bounding box center [720, 198] width 270 height 176
drag, startPoint x: 837, startPoint y: 154, endPoint x: 839, endPoint y: 189, distance: 35.1
click at [838, 189] on section "vCPU vCPU 28 CPU to vCPU Ratio 1:14 Core to vCPU Ratio 1:1.75 Capacity Virtual …" at bounding box center [720, 198] width 270 height 176
click at [78, 46] on span "Umgebung" at bounding box center [70, 43] width 43 height 11
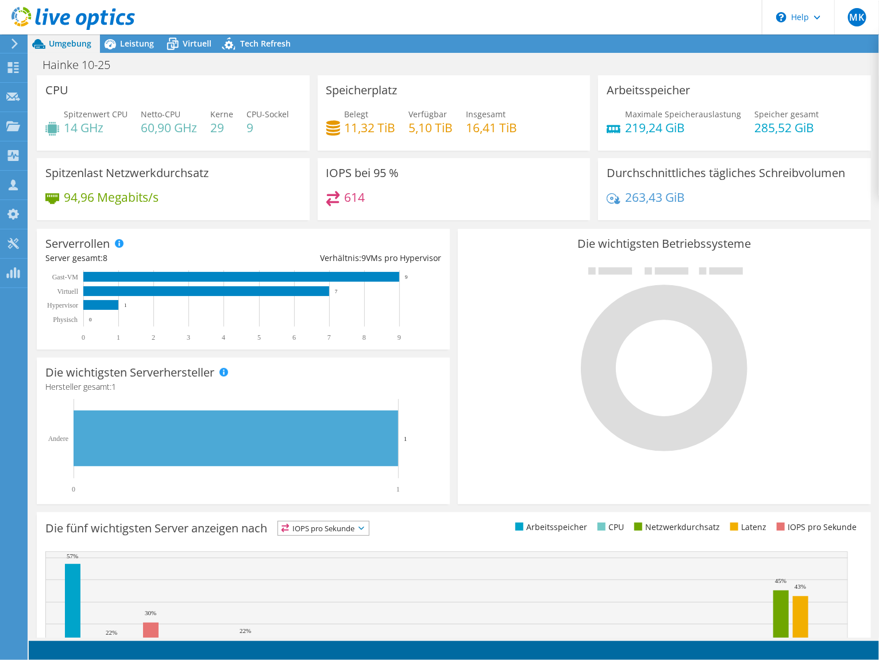
click at [501, 201] on div "IOPS bei 95 % 614" at bounding box center [454, 189] width 273 height 63
click at [502, 216] on div "614" at bounding box center [454, 203] width 256 height 25
click at [190, 38] on span "Virtuell" at bounding box center [197, 43] width 29 height 11
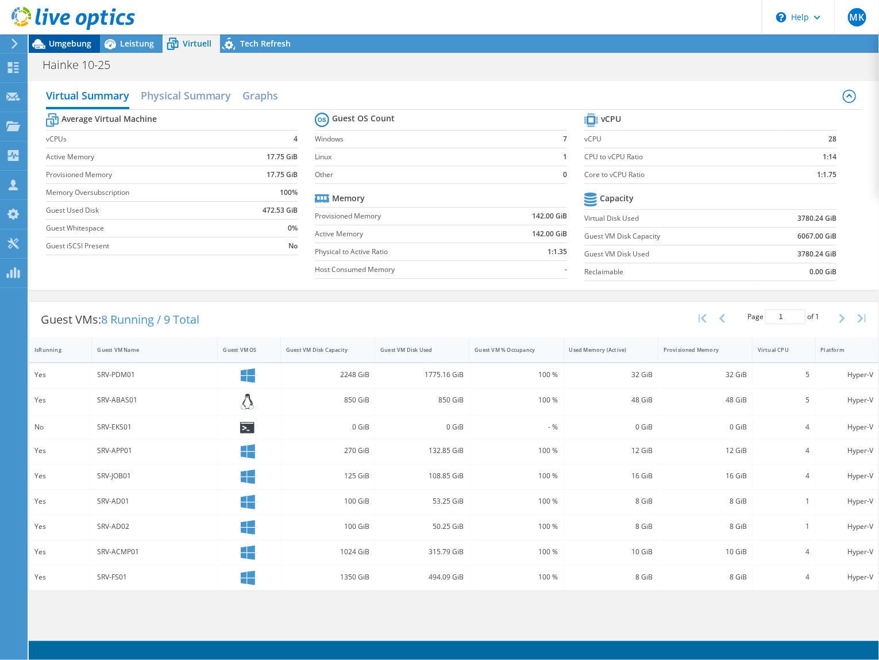
click at [71, 40] on span "Umgebung" at bounding box center [70, 43] width 43 height 11
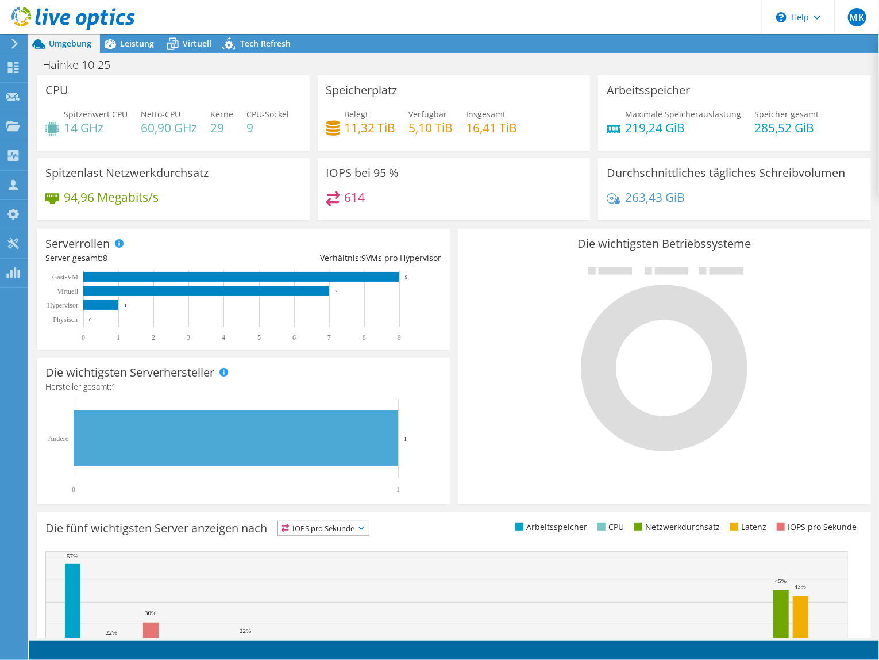
scroll to position [143, 0]
click at [136, 42] on span "Leistung" at bounding box center [137, 43] width 34 height 11
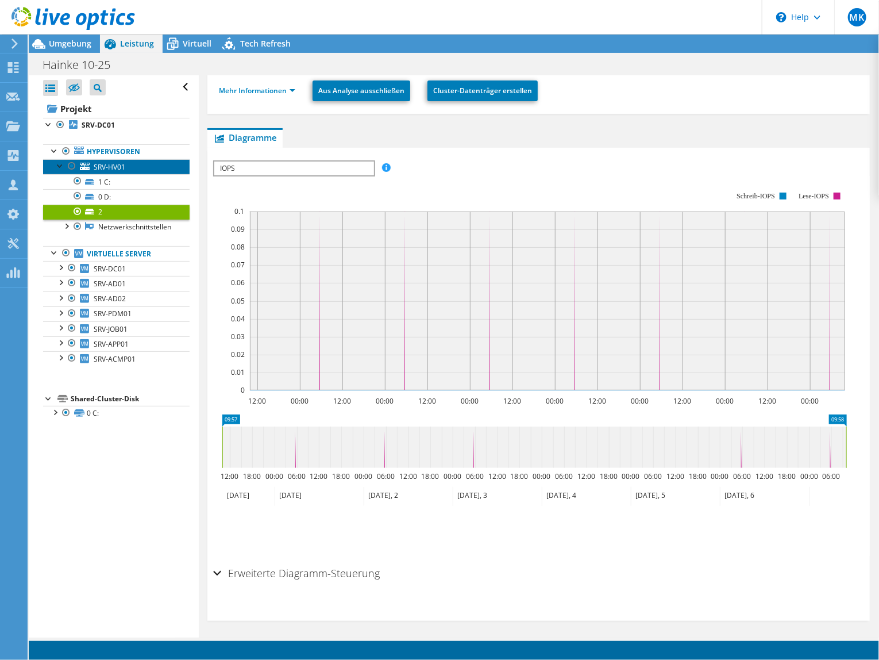
click at [134, 168] on link "SRV-HV01" at bounding box center [116, 166] width 147 height 15
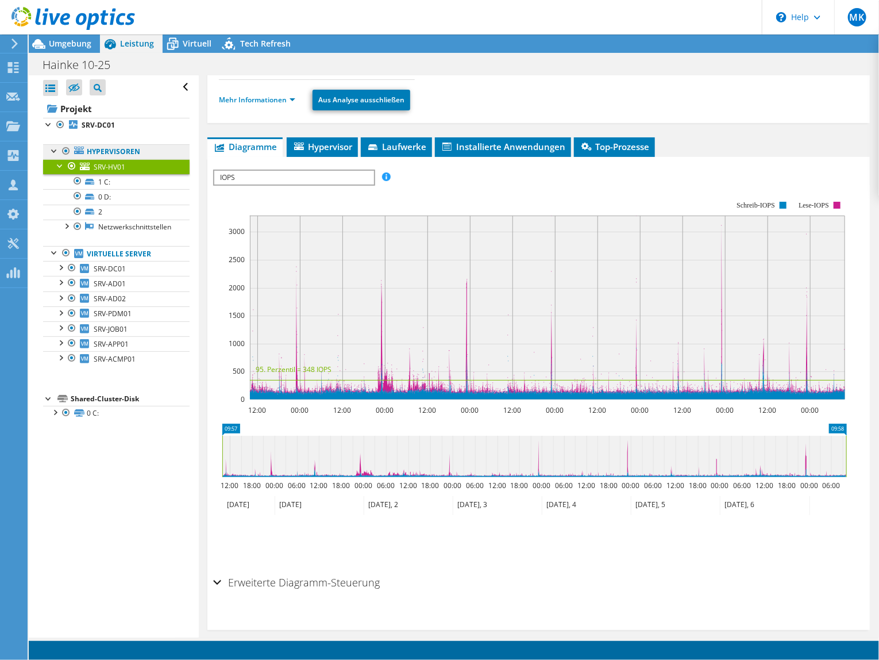
click at [118, 149] on link "Hypervisoren" at bounding box center [116, 151] width 147 height 15
click at [112, 128] on b "SRV-DC01" at bounding box center [98, 125] width 33 height 10
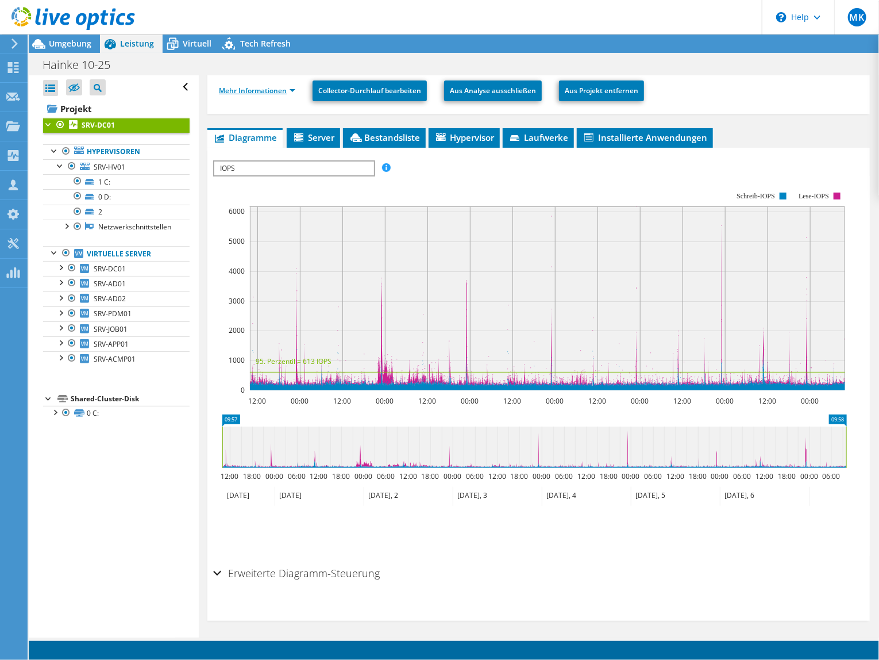
click at [268, 88] on link "Mehr Informationen" at bounding box center [257, 91] width 76 height 10
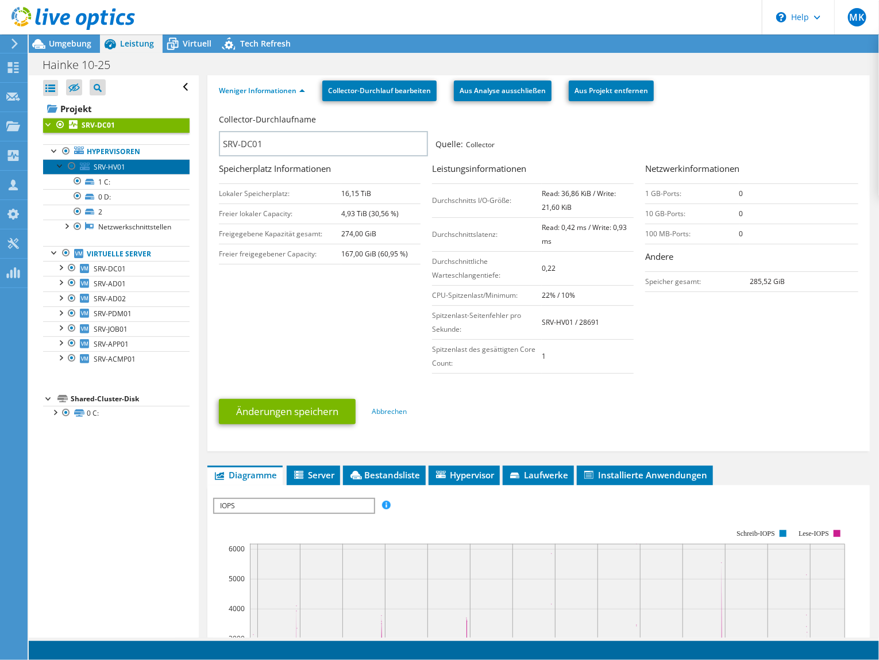
click at [120, 163] on span "SRV-HV01" at bounding box center [110, 167] width 32 height 10
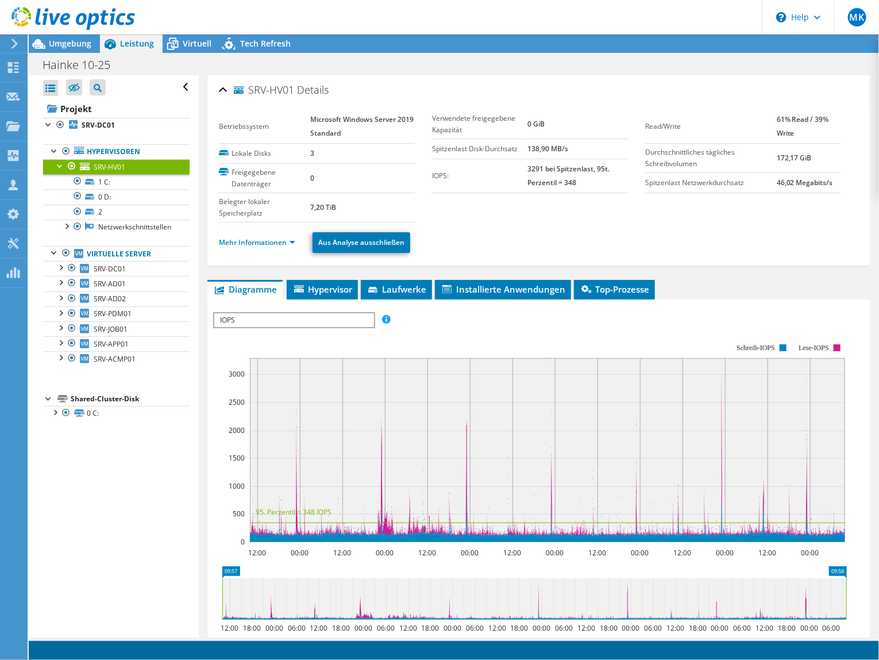
scroll to position [143, 0]
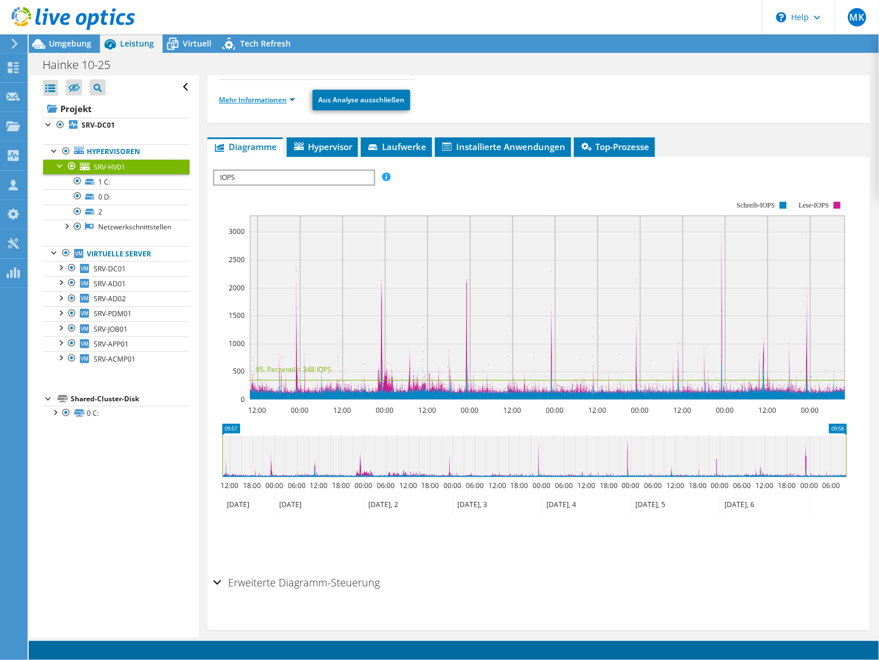
click at [269, 101] on link "Mehr Informationen" at bounding box center [257, 100] width 76 height 10
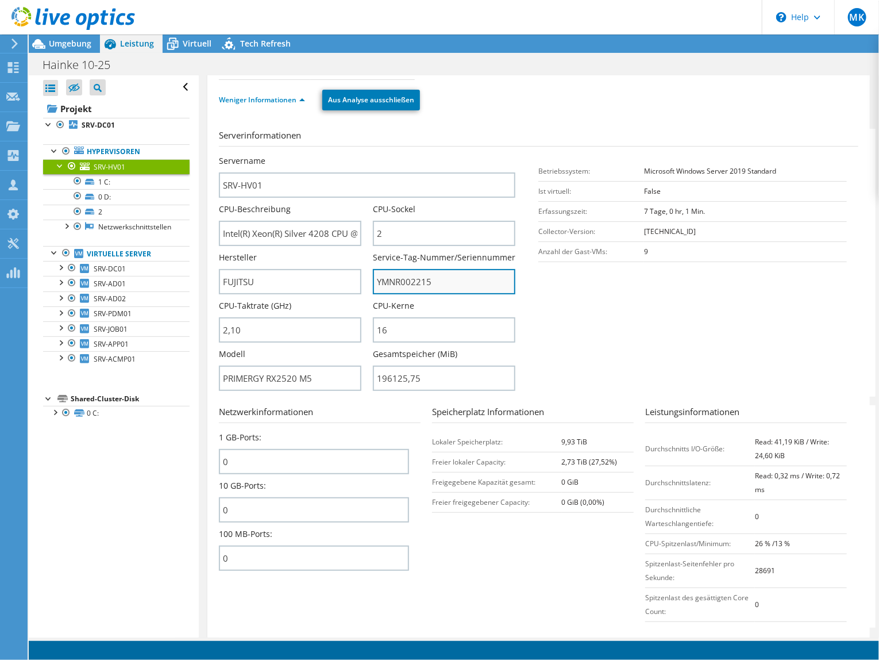
click at [398, 278] on input "YMNR002215" at bounding box center [444, 281] width 143 height 25
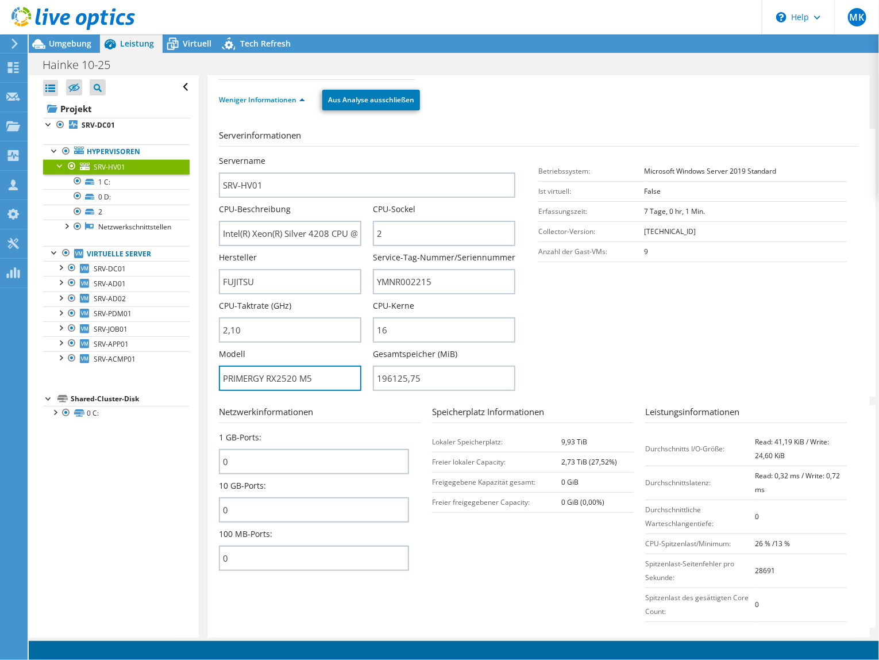
drag, startPoint x: 137, startPoint y: 366, endPoint x: 113, endPoint y: 370, distance: 24.6
click at [114, 367] on div "Alle öffnen Alle schließen Ausgeschlossene Knoten verbergen Projektbaumfilter" at bounding box center [454, 356] width 851 height 562
